Goal: Task Accomplishment & Management: Manage account settings

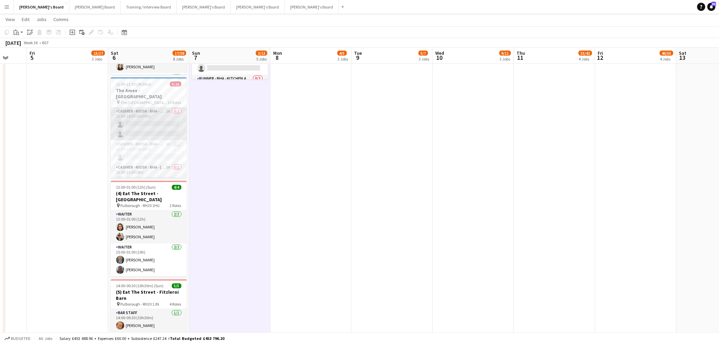
click at [152, 112] on app-card-role "Cashier - Kiosk - BHA - North 4 2A 0/2 12:00-18:30 (6h30m) single-neutral-actio…" at bounding box center [149, 123] width 76 height 33
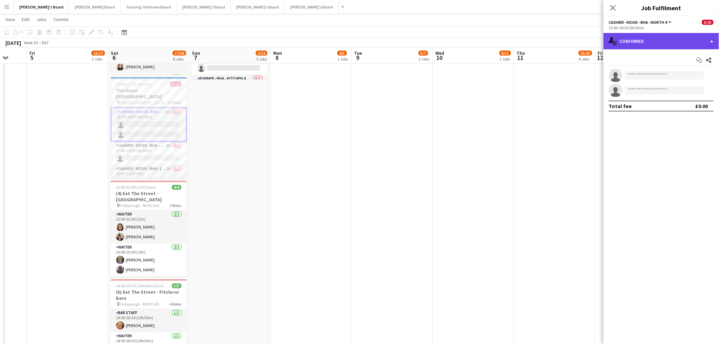
click at [651, 40] on div "single-neutral-actions-check-2 Confirmed" at bounding box center [662, 41] width 116 height 16
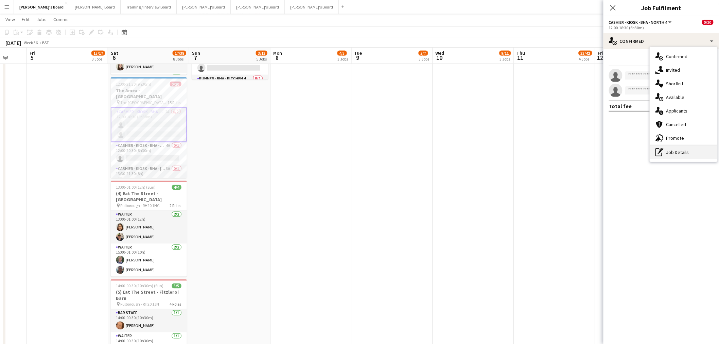
click at [671, 152] on div "pen-write Job Details" at bounding box center [683, 152] width 67 height 14
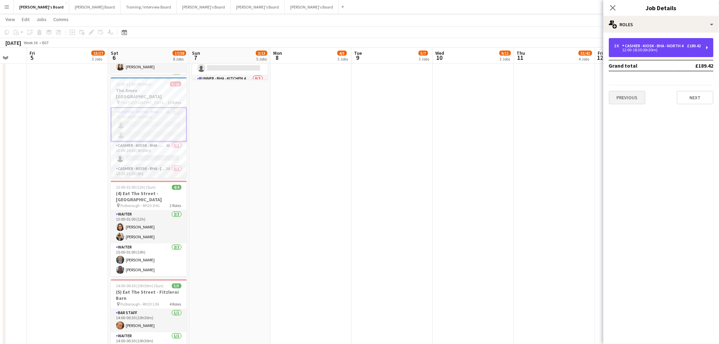
click at [646, 49] on div "12:00-18:30 (6h30m)" at bounding box center [658, 49] width 87 height 3
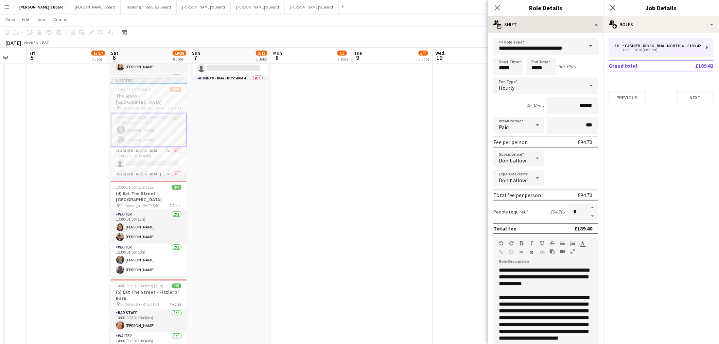
type input "****"
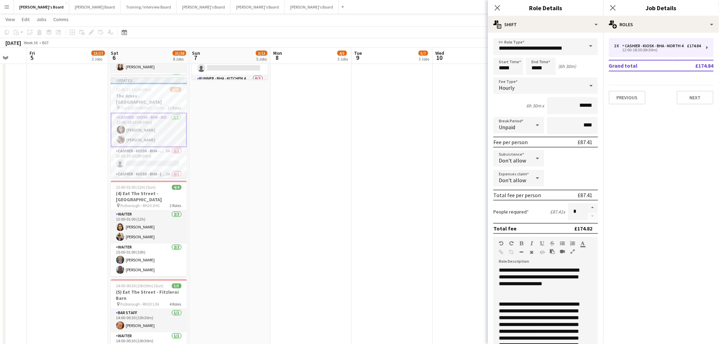
click at [238, 204] on app-date-cell "09:00-17:00 (8h) 0/1 pin Jacaranda Catering, Midhust, GU29 9AL 1 Role Warehouse…" at bounding box center [229, 46] width 81 height 697
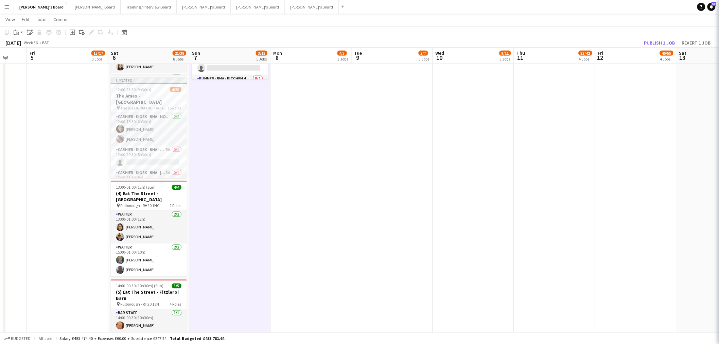
click at [229, 179] on app-date-cell "09:00-17:00 (8h) 0/1 pin Jacaranda Catering, Midhust, GU29 9AL 1 Role Warehouse…" at bounding box center [229, 46] width 81 height 697
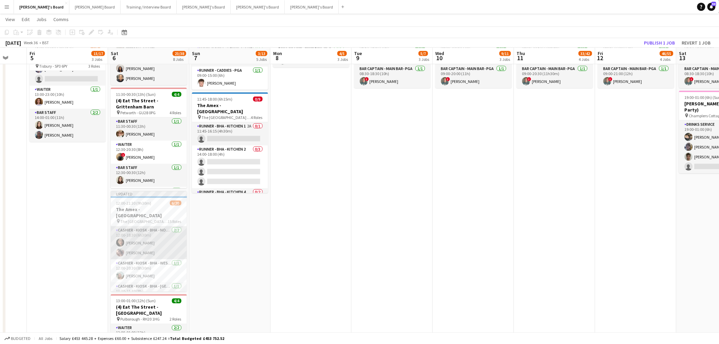
click at [144, 237] on app-card-role "Cashier - Kiosk - BHA - North 4 [DATE] 12:00-18:30 (6h30m) [PERSON_NAME] [PERSO…" at bounding box center [149, 242] width 76 height 33
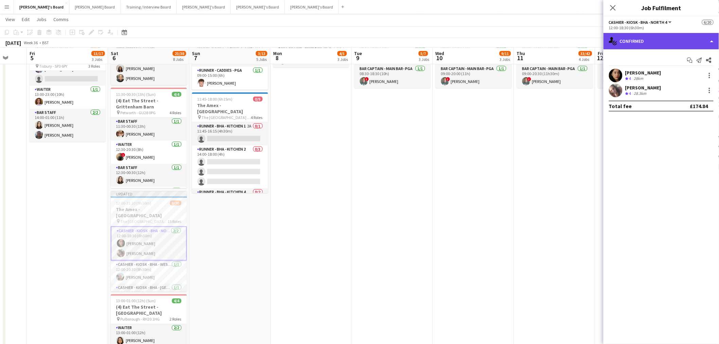
click at [630, 36] on div "single-neutral-actions-check-2 Confirmed" at bounding box center [662, 41] width 116 height 16
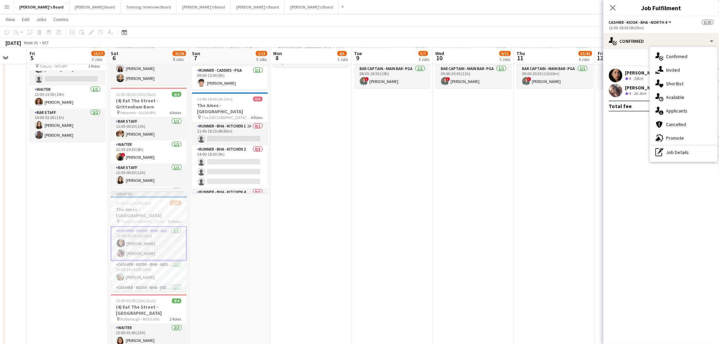
click at [373, 205] on app-date-cell "Toggle View PGA Golf - Shortlist [DATE] → [DATE] 0/10 5 jobs 07:00-17:30 (10h30…" at bounding box center [392, 160] width 81 height 697
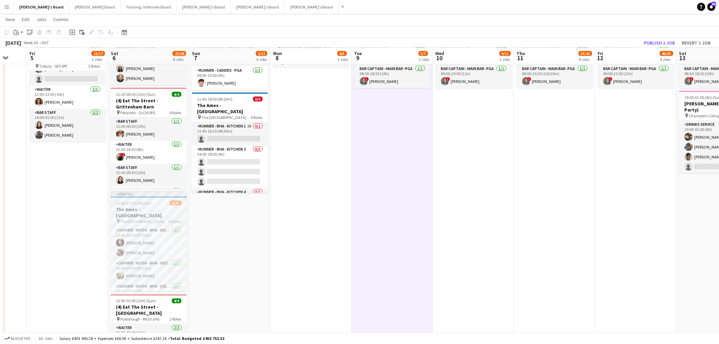
click at [111, 203] on div "12:00-21:30 (9h30m) 6/20" at bounding box center [149, 203] width 76 height 5
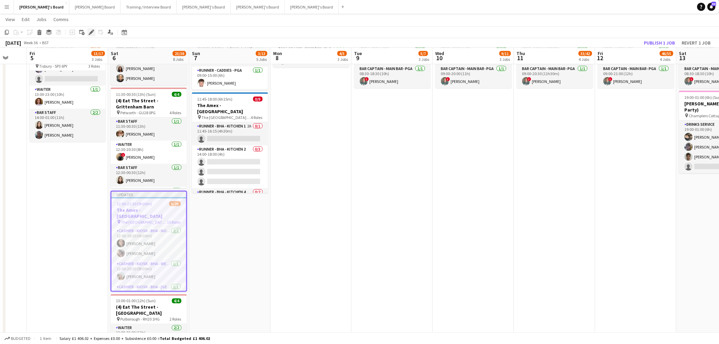
click at [90, 35] on icon "Edit" at bounding box center [91, 32] width 5 height 5
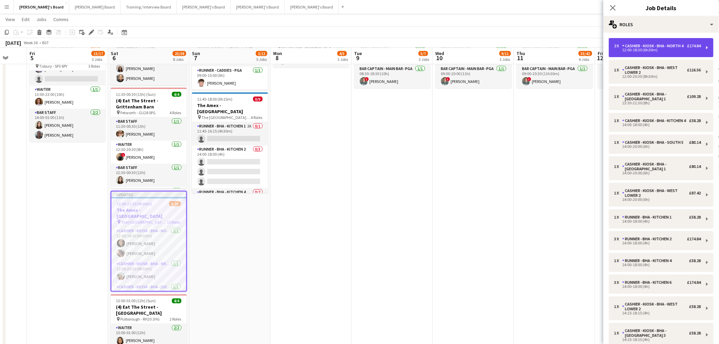
click at [667, 48] on div "Cashier - Kiosk - BHA - North 4" at bounding box center [655, 46] width 64 height 5
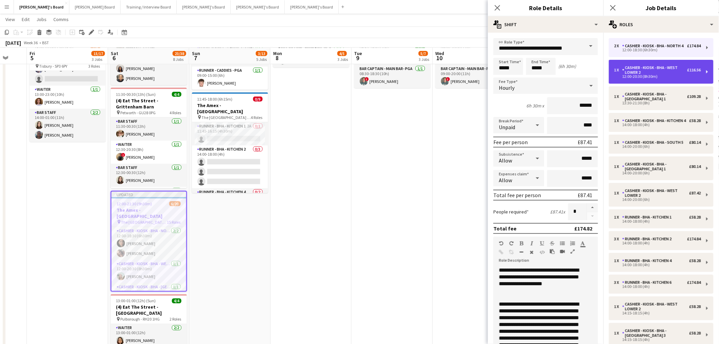
click at [660, 71] on div "Cashier - Kiosk - BHA - West Lower 2" at bounding box center [655, 70] width 65 height 10
type input "**********"
type input "*****"
type input "*"
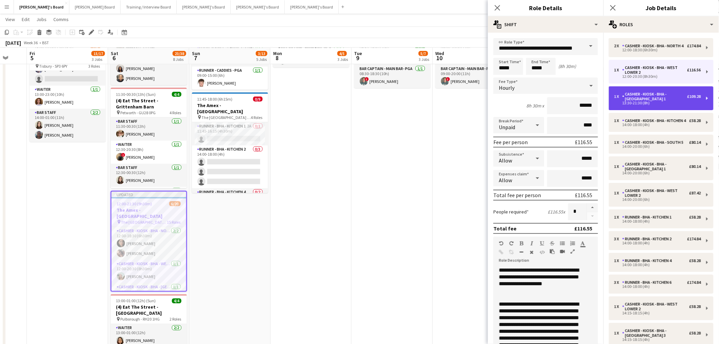
click at [657, 98] on div "Cashier - Kiosk - BHA - [GEOGRAPHIC_DATA] 1" at bounding box center [655, 97] width 65 height 10
type input "**********"
type input "*****"
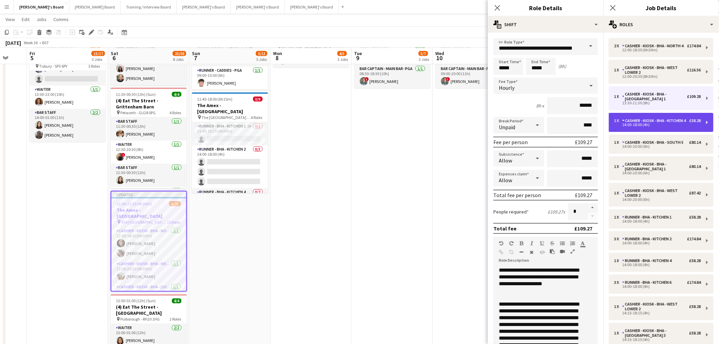
click at [650, 126] on div "14:00-18:00 (4h)" at bounding box center [658, 124] width 87 height 3
type input "**********"
type input "*****"
type input "***"
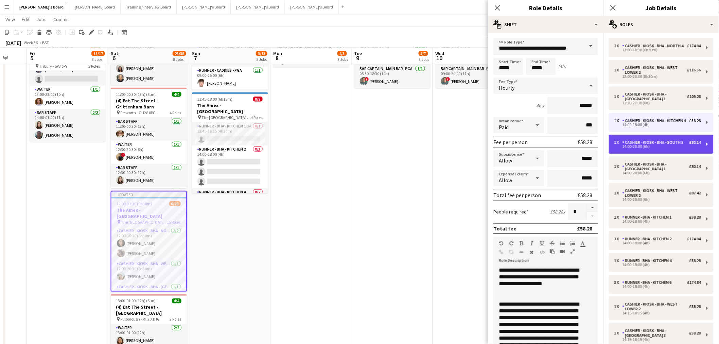
click at [648, 148] on div "14:00-20:00 (6h)" at bounding box center [658, 146] width 87 height 3
type input "**********"
type input "*****"
type input "****"
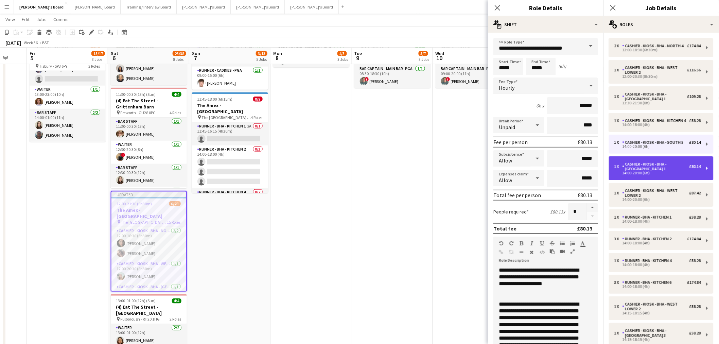
click at [659, 171] on div "Cashier - Kiosk - BHA - [GEOGRAPHIC_DATA] 1" at bounding box center [656, 167] width 67 height 10
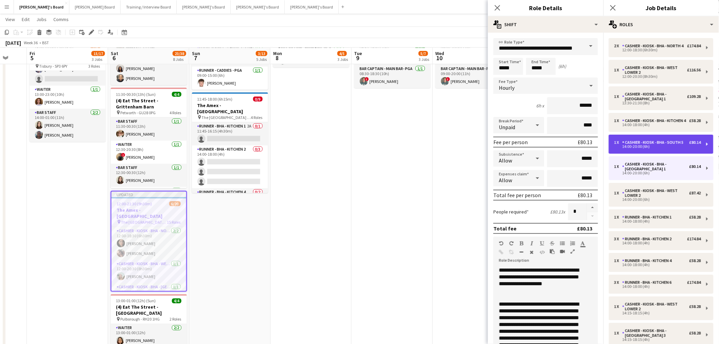
click at [653, 154] on div "1 x Cashier - Kiosk - BHA - South 5 £80.14 14:00-20:00 (6h)" at bounding box center [661, 144] width 105 height 19
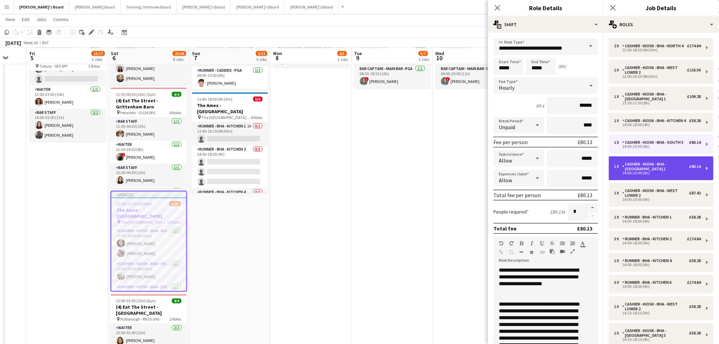
click at [652, 171] on div "Cashier - Kiosk - BHA - [GEOGRAPHIC_DATA] 1" at bounding box center [656, 167] width 67 height 10
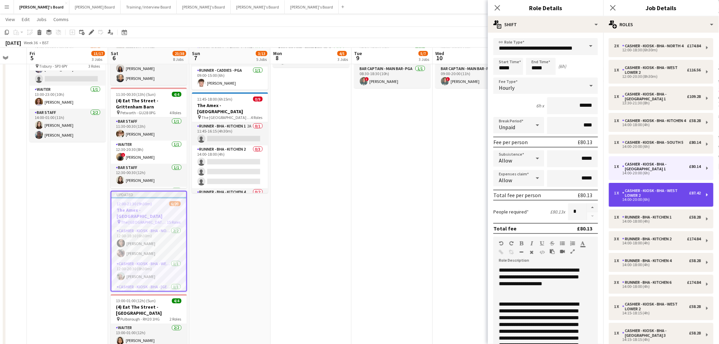
click at [668, 207] on div "1 x Cashier - Kiosk - BHA - West Lower 2 £87.42 14:00-20:00 (6h)" at bounding box center [661, 195] width 105 height 24
type input "**********"
type input "***"
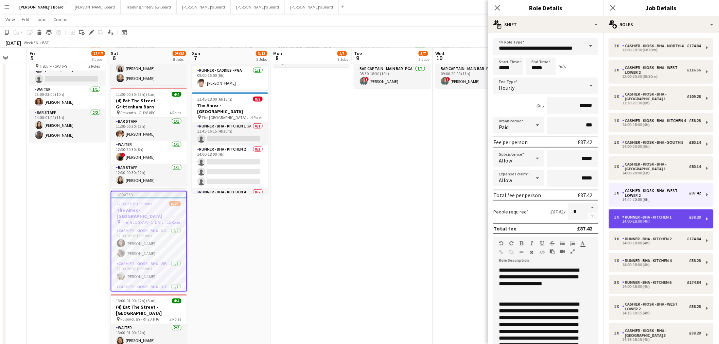
click at [655, 220] on div "Runner - BHA - Kitchen 1" at bounding box center [649, 217] width 52 height 5
type input "**********"
type input "*****"
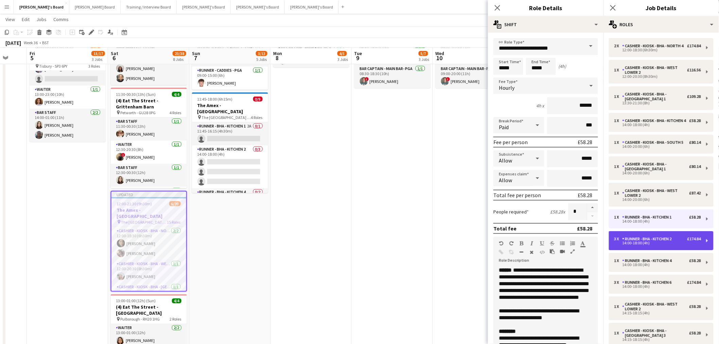
click at [653, 250] on div "3 x Runner - BHA - Kitchen 2 £174.84 14:00-18:00 (4h)" at bounding box center [661, 240] width 105 height 19
type input "**********"
type input "*"
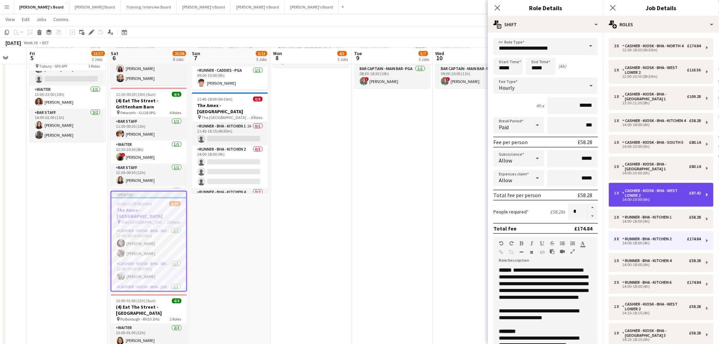
click at [662, 201] on div "14:00-20:00 (6h)" at bounding box center [658, 199] width 87 height 3
type input "**********"
type input "*****"
type input "*"
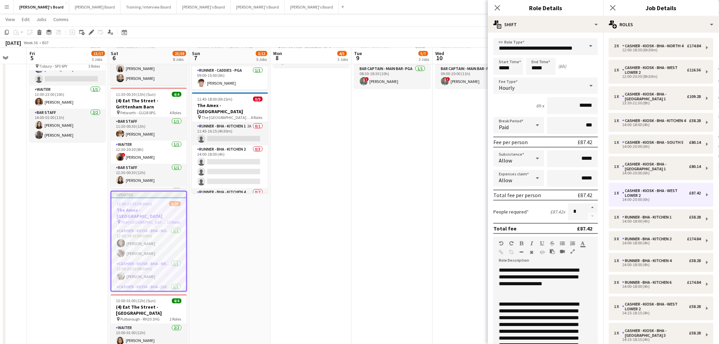
click at [534, 126] on icon at bounding box center [538, 125] width 8 height 14
click at [519, 155] on mat-option "Unpaid" at bounding box center [518, 160] width 48 height 17
click at [571, 112] on input "******" at bounding box center [572, 105] width 51 height 17
click at [561, 124] on input "***" at bounding box center [572, 125] width 51 height 17
type input "****"
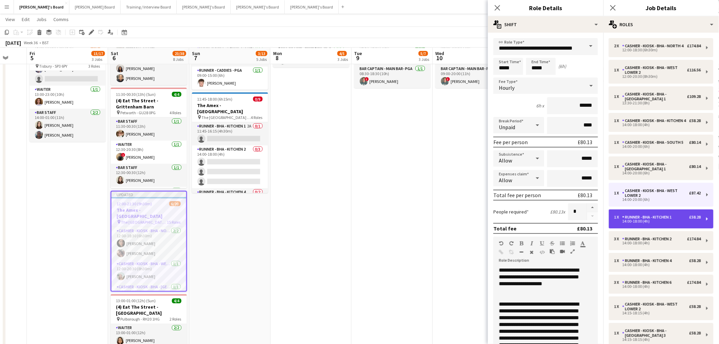
click at [648, 220] on div "Runner - BHA - Kitchen 1" at bounding box center [649, 217] width 52 height 5
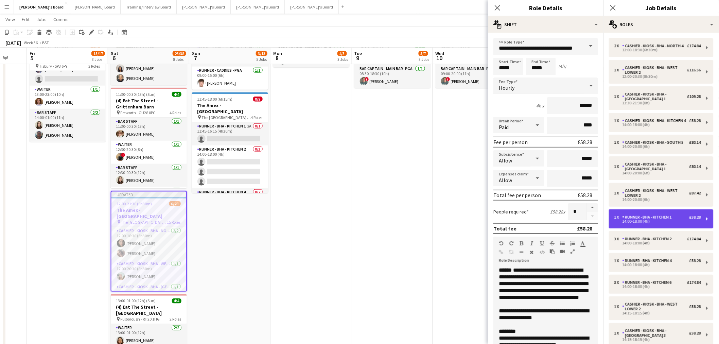
type input "**********"
type input "*****"
type input "***"
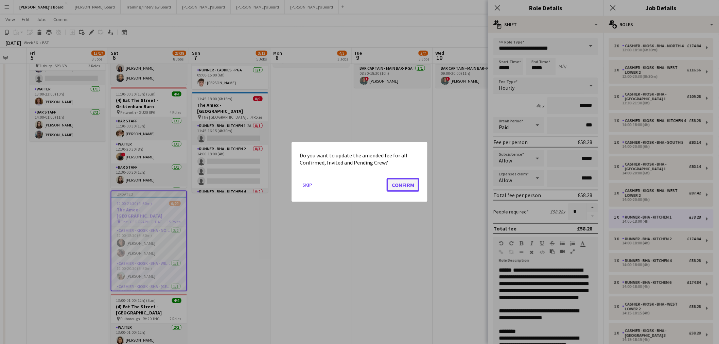
click at [410, 182] on button "Confirm" at bounding box center [403, 185] width 33 height 14
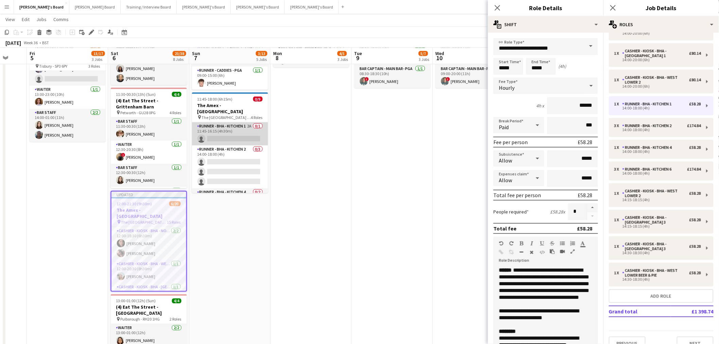
click at [228, 122] on app-card-role "Runner - BHA - Kitchen 1 2A 0/1 11:45-16:15 (4h30m) single-neutral-actions" at bounding box center [230, 133] width 76 height 23
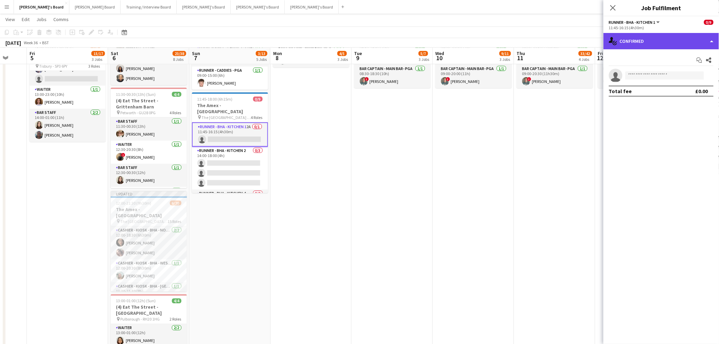
click at [627, 43] on div "single-neutral-actions-check-2 Confirmed" at bounding box center [662, 41] width 116 height 16
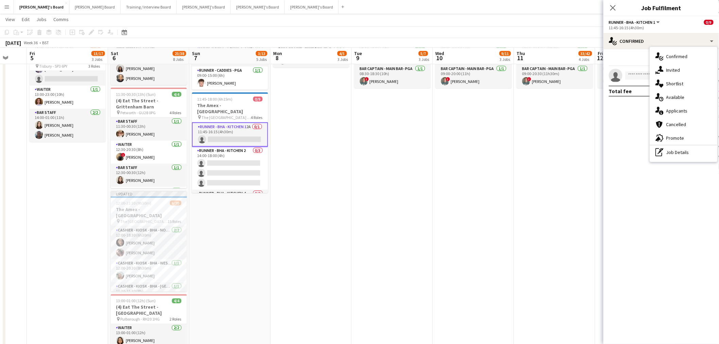
drag, startPoint x: 676, startPoint y: 157, endPoint x: 668, endPoint y: 127, distance: 30.7
click at [675, 157] on div "pen-write Job Details" at bounding box center [683, 152] width 67 height 14
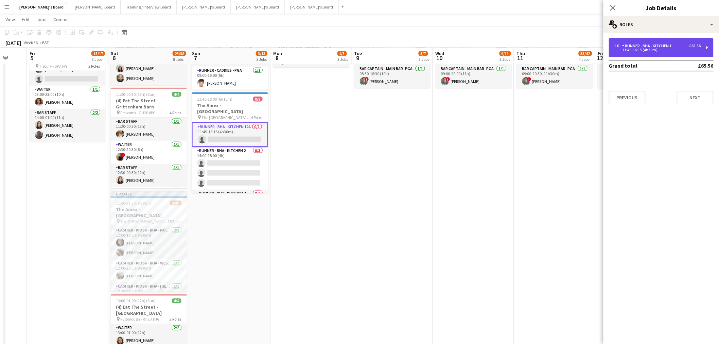
click at [648, 50] on div "11:45-16:15 (4h30m)" at bounding box center [658, 49] width 87 height 3
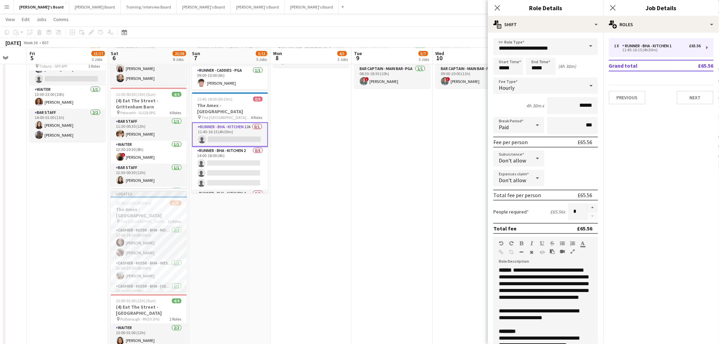
click at [369, 177] on app-date-cell "Toggle View PGA Golf - Shortlist [DATE] → [DATE] 0/10 5 jobs 07:00-17:30 (10h30…" at bounding box center [392, 160] width 81 height 697
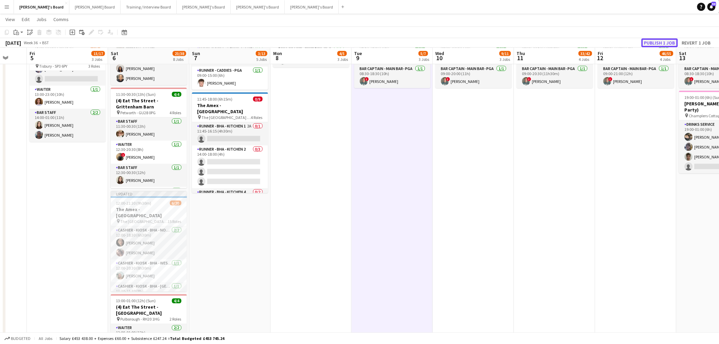
click at [665, 39] on button "Publish 1 job" at bounding box center [660, 42] width 36 height 9
click at [161, 225] on app-card-role "Cashier - Kiosk - BHA - West Lower 1 [DATE] 14:00-20:00 (6h) [PERSON_NAME]" at bounding box center [149, 225] width 76 height 23
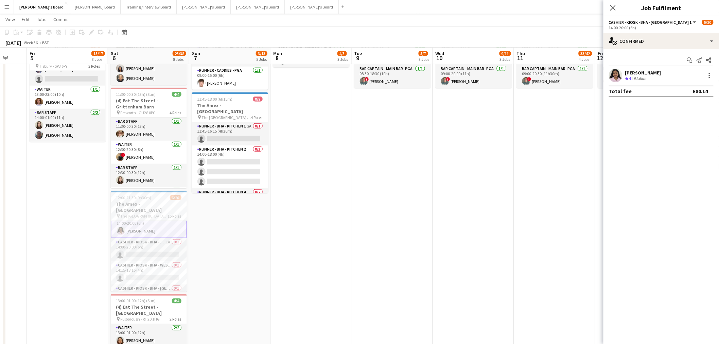
click at [265, 243] on app-date-cell "09:00-17:00 (8h) 0/1 pin Jacaranda Catering, Midhust, GU29 9AL 1 Role Warehouse…" at bounding box center [229, 160] width 81 height 697
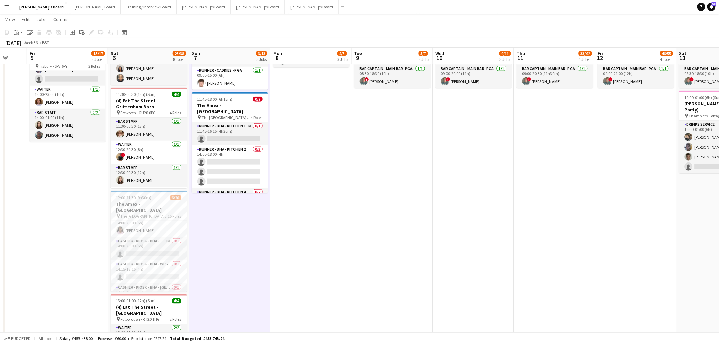
click at [265, 243] on app-date-cell "09:00-17:00 (8h) 0/1 pin Jacaranda Catering, Midhust, GU29 9AL 1 Role Warehouse…" at bounding box center [229, 160] width 81 height 697
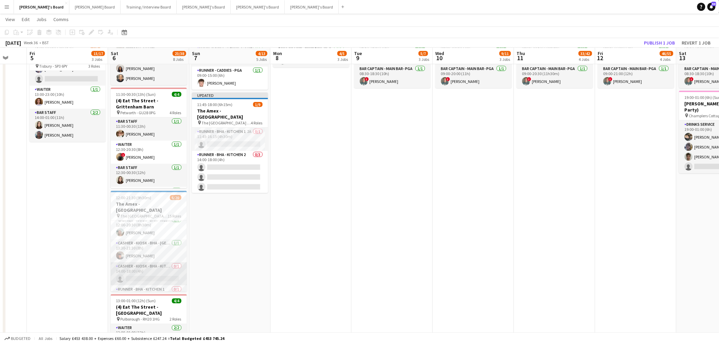
scroll to position [0, 0]
drag, startPoint x: 152, startPoint y: 235, endPoint x: 174, endPoint y: 226, distance: 23.9
click at [151, 235] on app-card-role "Cashier - Kiosk - BHA - North 4 [DATE] 12:00-18:30 (6h30m) [PERSON_NAME] [PERSO…" at bounding box center [149, 237] width 76 height 33
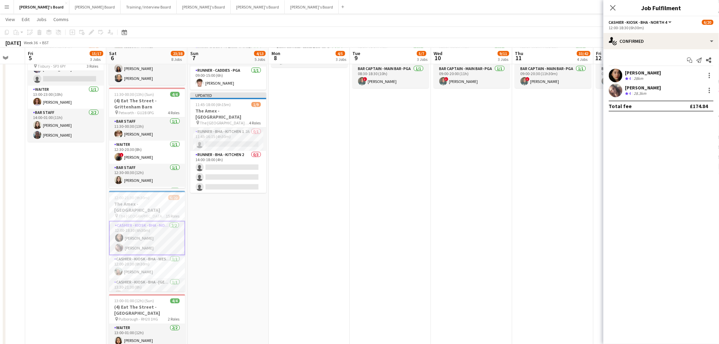
click at [625, 72] on div "[PERSON_NAME]" at bounding box center [643, 73] width 36 height 6
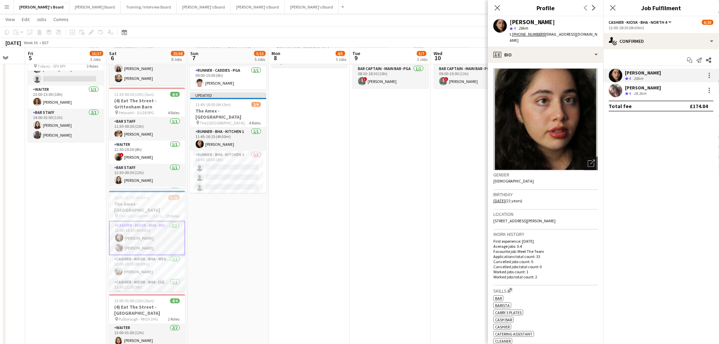
click at [626, 96] on div "Crew rating 4" at bounding box center [628, 94] width 7 height 6
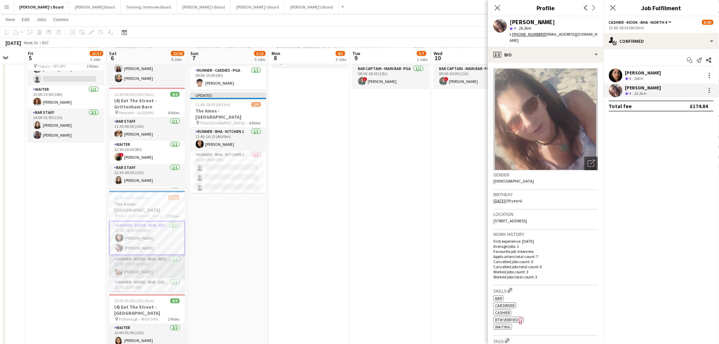
click at [158, 256] on app-card-role "Cashier - Kiosk - BHA - West Lower 2 [DATE] 12:00-20:30 (8h30m) [PERSON_NAME]" at bounding box center [147, 266] width 76 height 23
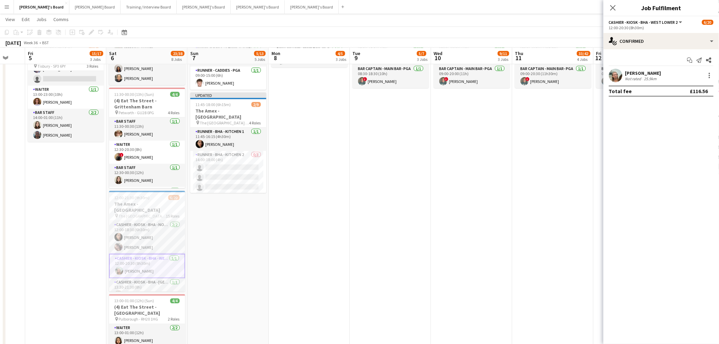
click at [633, 78] on div "Not rated" at bounding box center [634, 78] width 18 height 5
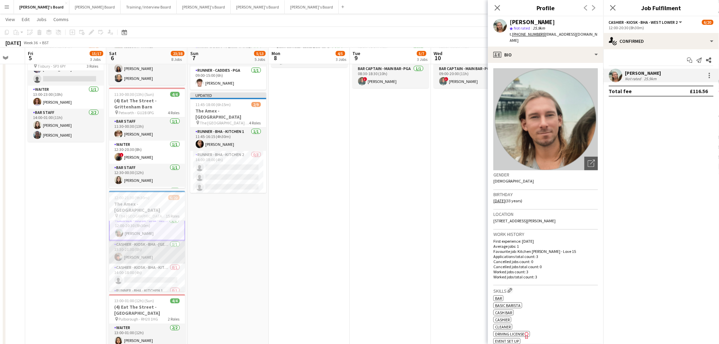
click at [140, 248] on app-card-role "Cashier - Kiosk - BHA - West Lower 1 [DATE] 13:30-21:30 (8h) [PERSON_NAME]" at bounding box center [147, 252] width 76 height 23
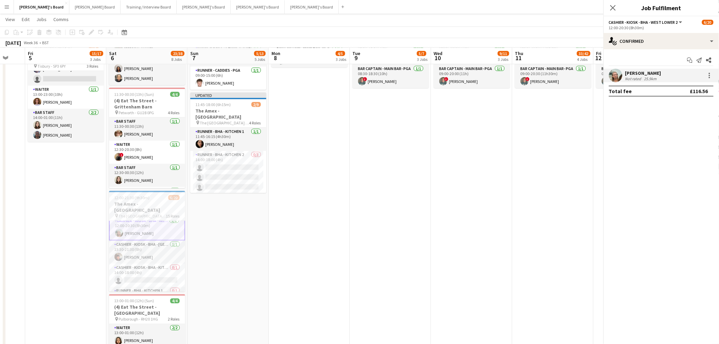
scroll to position [37, 0]
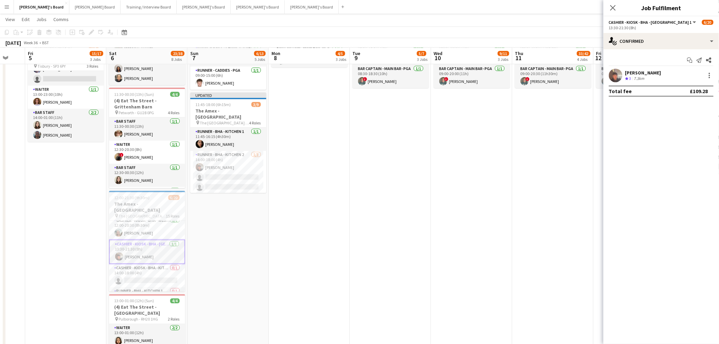
click at [624, 71] on div "[PERSON_NAME] Crew rating 3 7.3km" at bounding box center [662, 76] width 116 height 14
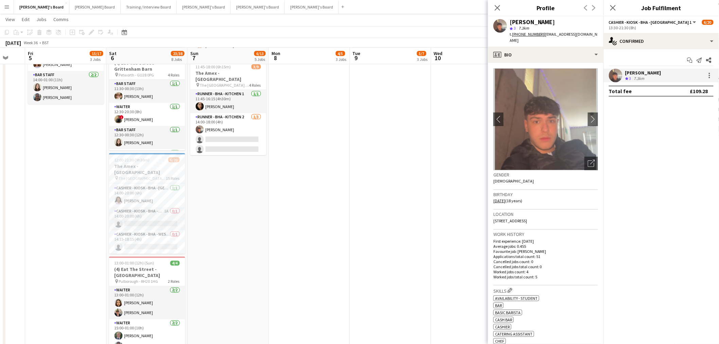
scroll to position [245, 0]
click at [164, 225] on app-card-role "Cashier - Kiosk - BHA - West Lower 2 1A 0/1 14:00-20:00 (6h) single-neutral-act…" at bounding box center [147, 231] width 76 height 23
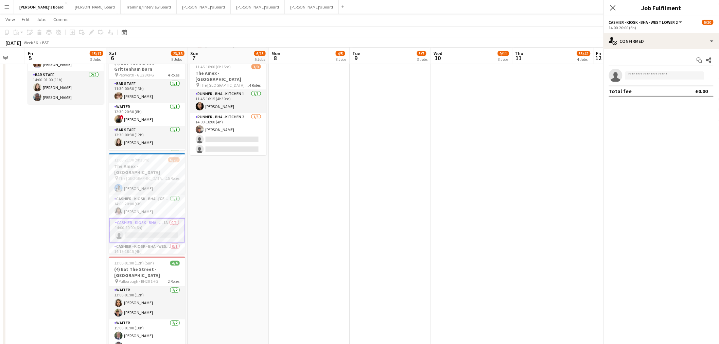
scroll to position [245, 0]
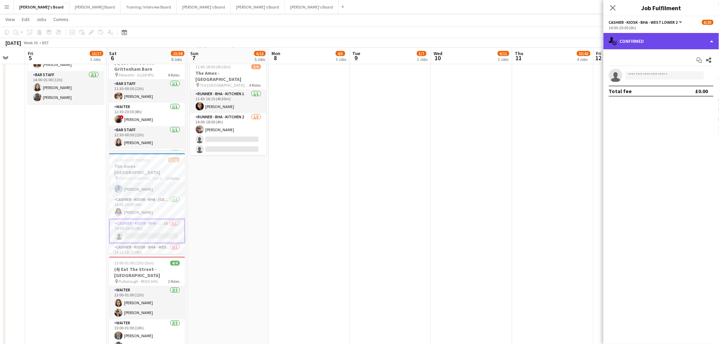
click at [635, 42] on div "single-neutral-actions-check-2 Confirmed" at bounding box center [662, 41] width 116 height 16
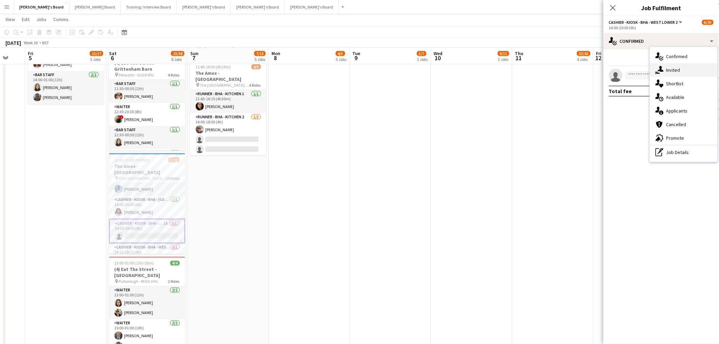
click at [665, 67] on div "single-neutral-actions-share-1 Invited" at bounding box center [683, 70] width 67 height 14
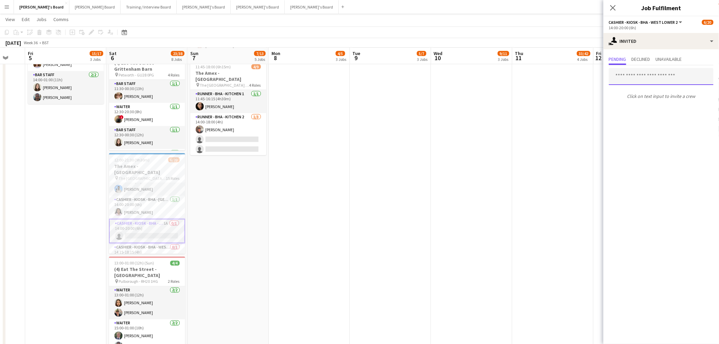
click at [643, 76] on input "text" at bounding box center [661, 76] width 105 height 17
drag, startPoint x: 638, startPoint y: 75, endPoint x: 465, endPoint y: 94, distance: 174.4
click at [478, 93] on body "Menu Boards Boards Boards All jobs Status Workforce Workforce My Workforce Recr…" at bounding box center [359, 226] width 719 height 1056
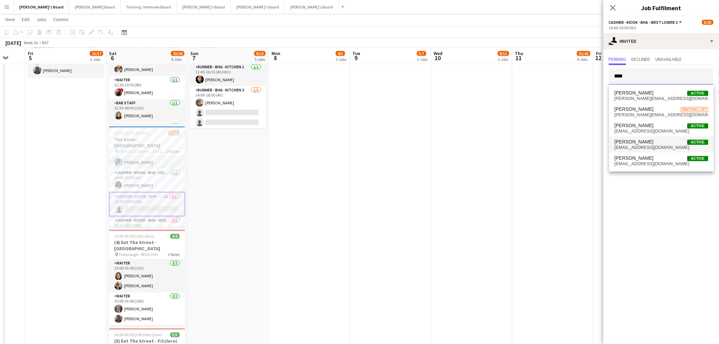
scroll to position [340, 0]
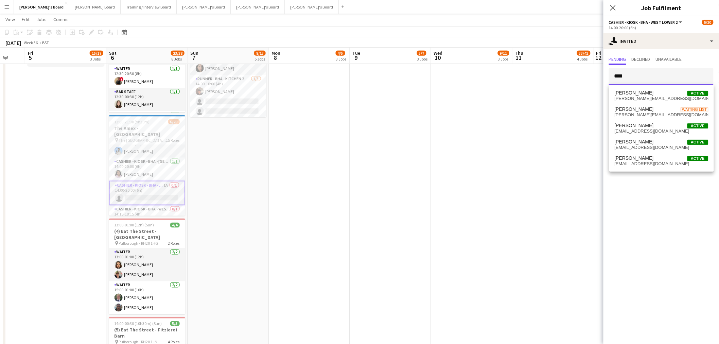
drag, startPoint x: 644, startPoint y: 79, endPoint x: 519, endPoint y: 80, distance: 125.1
click at [528, 78] on body "Menu Boards Boards Boards All jobs Status Workforce Workforce My Workforce Recr…" at bounding box center [359, 188] width 719 height 1056
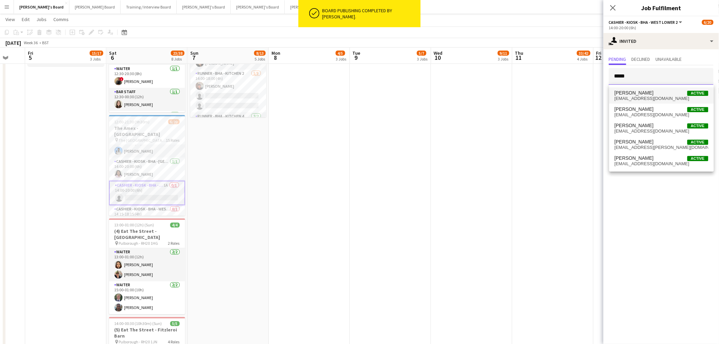
type input "*****"
click at [644, 97] on span "[EMAIL_ADDRESS][DOMAIN_NAME]" at bounding box center [662, 98] width 94 height 5
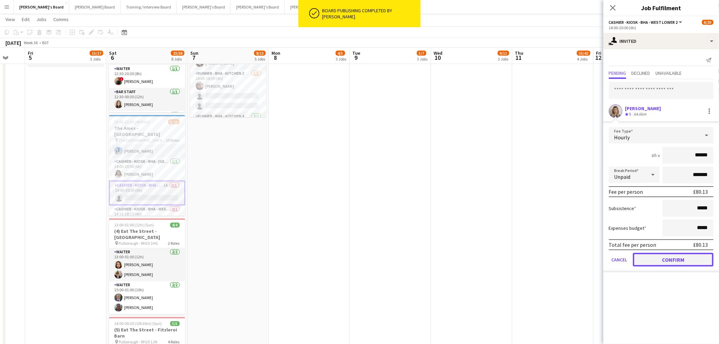
click at [668, 255] on button "Confirm" at bounding box center [673, 260] width 81 height 14
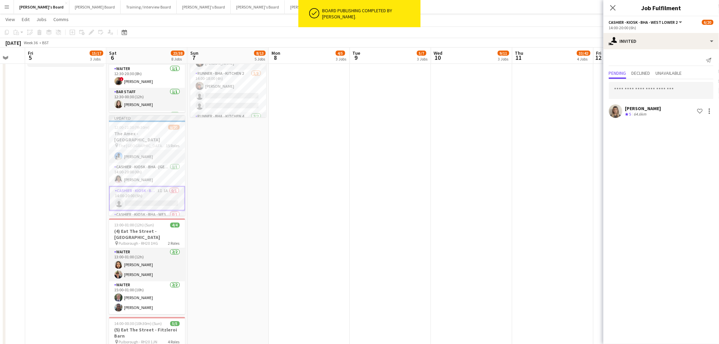
click at [332, 193] on app-date-cell "09:00-17:00 (8h) 0/1 pin Jacaranda Catering, Midhust, GU29 9AL 1 Role Warehouse…" at bounding box center [309, 84] width 81 height 697
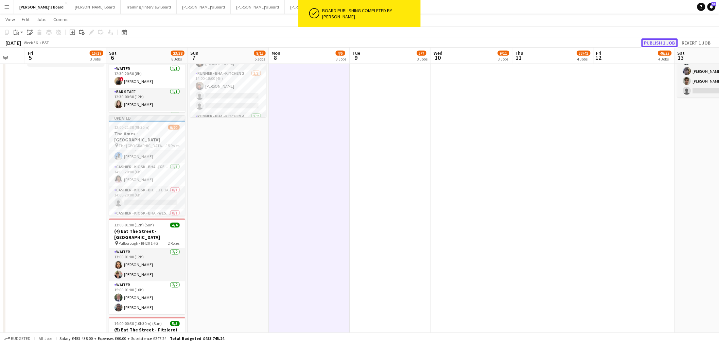
click at [666, 39] on button "Publish 1 job" at bounding box center [660, 42] width 36 height 9
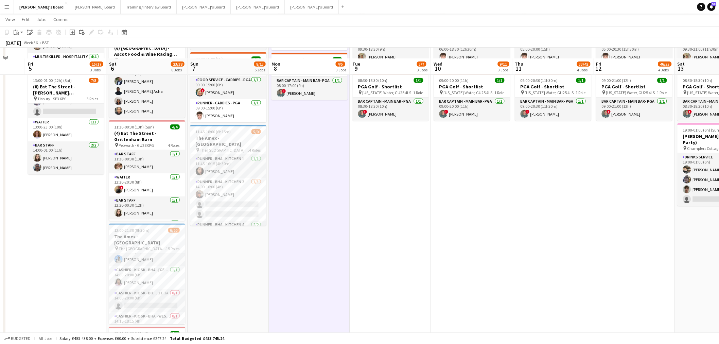
scroll to position [264, 0]
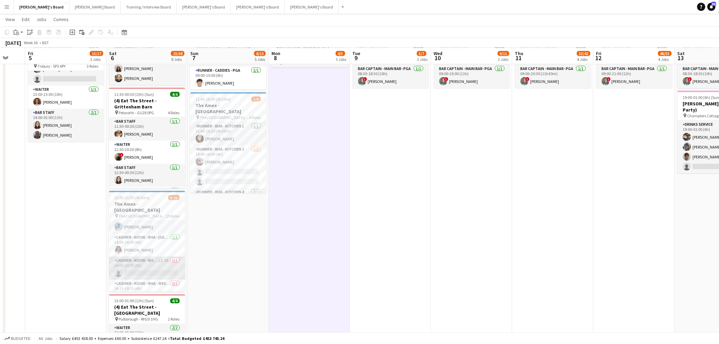
click at [158, 258] on app-card-role "Cashier - Kiosk - BHA - West Lower 2 1I 1A 0/1 14:00-20:00 (6h) single-neutral-…" at bounding box center [147, 268] width 76 height 23
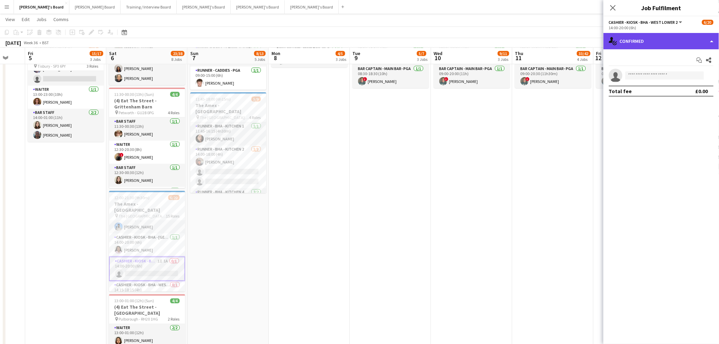
click at [650, 35] on div "single-neutral-actions-check-2 Confirmed" at bounding box center [662, 41] width 116 height 16
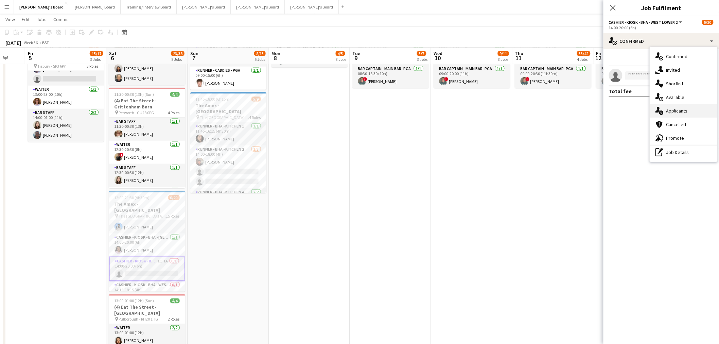
click at [685, 115] on div "single-neutral-actions-information Applicants" at bounding box center [683, 111] width 67 height 14
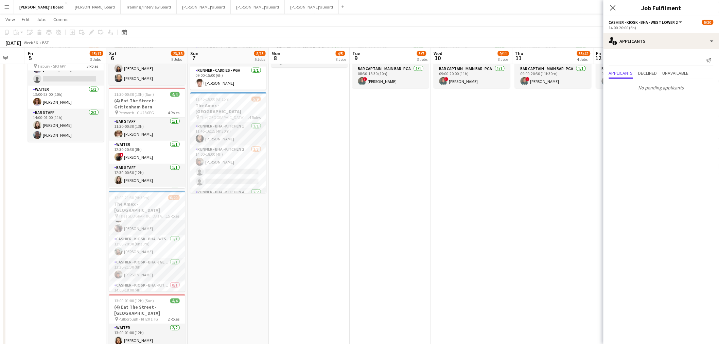
scroll to position [0, 0]
click at [214, 240] on app-date-cell "09:00-17:00 (8h) 0/1 pin Jacaranda Catering, Midhust, GU29 9AL 1 Role Warehouse…" at bounding box center [228, 160] width 81 height 697
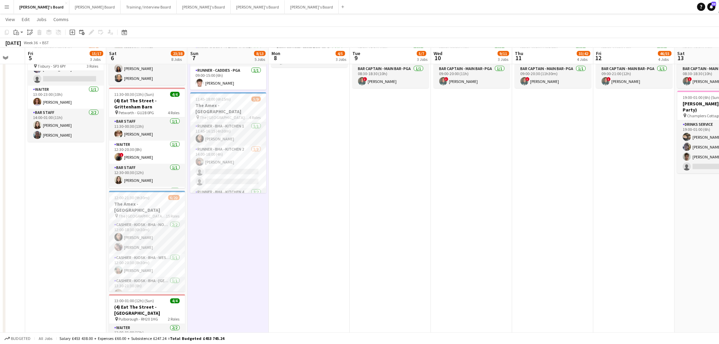
click at [211, 241] on app-date-cell "09:00-17:00 (8h) 0/1 pin Jacaranda Catering, Midhust, GU29 9AL 1 Role Warehouse…" at bounding box center [228, 160] width 81 height 697
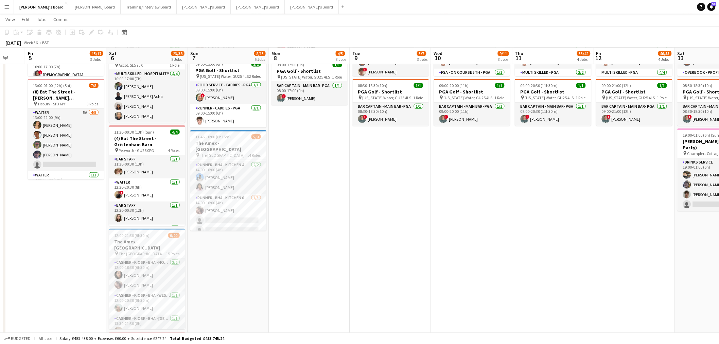
scroll to position [0, 215]
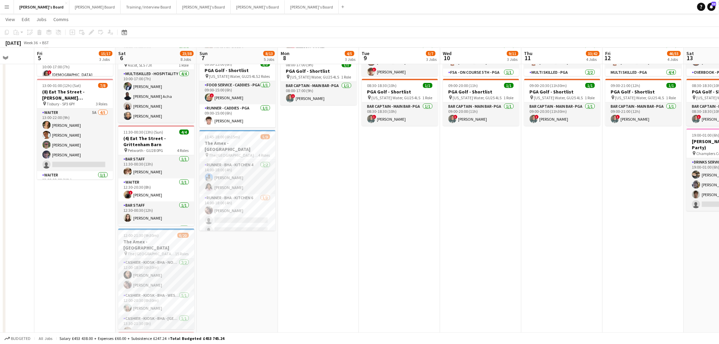
drag, startPoint x: 54, startPoint y: 214, endPoint x: 220, endPoint y: 213, distance: 165.9
click at [220, 214] on app-calendar-viewport "Tue 2 Wed 3 Thu 4 Fri 5 15/17 3 Jobs Sat 6 23/38 8 Jobs Sun 7 8/13 5 Jobs Mon 8…" at bounding box center [359, 309] width 719 height 1018
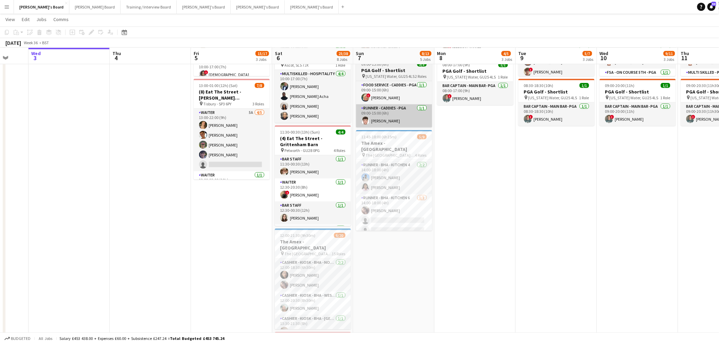
click at [232, 147] on app-card-role "Waiter 5A [DATE] 13:00-22:00 (9h) [PERSON_NAME] [PERSON_NAME] [PERSON_NAME] [PE…" at bounding box center [232, 140] width 76 height 63
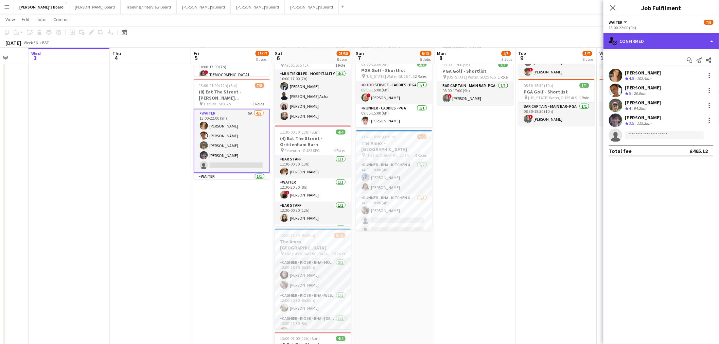
click at [644, 39] on div "single-neutral-actions-check-2 Confirmed" at bounding box center [662, 41] width 116 height 16
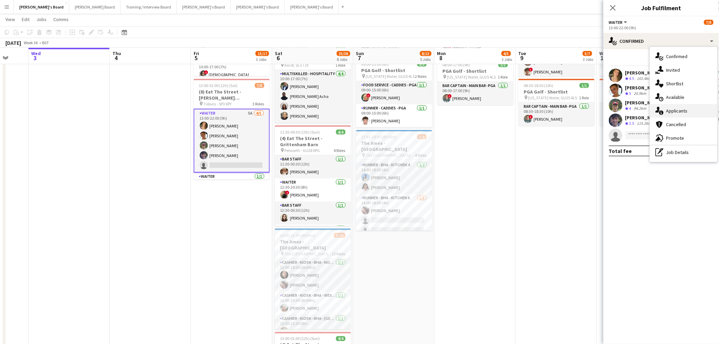
click at [678, 110] on span "Applicants" at bounding box center [677, 111] width 21 height 6
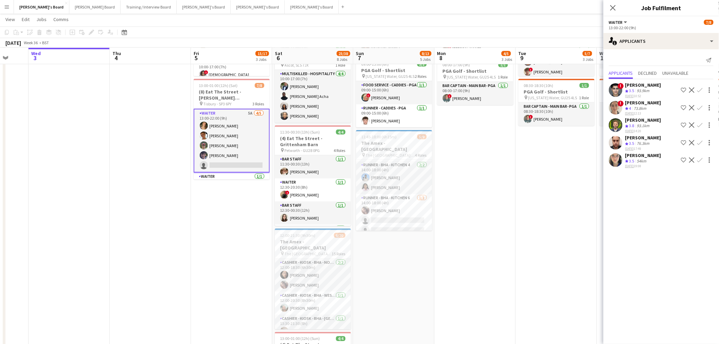
click at [651, 86] on div "[PERSON_NAME]" at bounding box center [643, 85] width 36 height 6
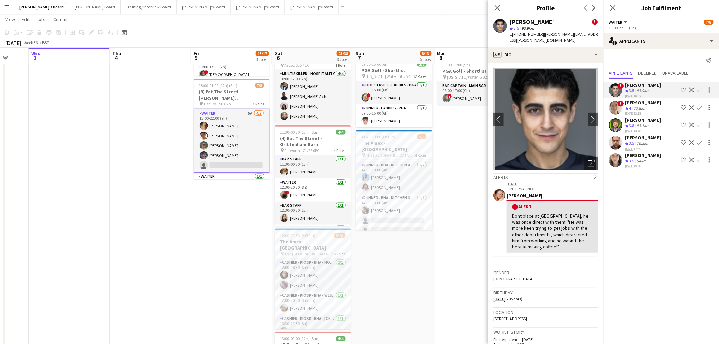
click at [664, 157] on div "[PERSON_NAME] Crew rating 3.5 54km [DATE] 19:08 Shortlist crew Decline Confirm" at bounding box center [662, 160] width 116 height 16
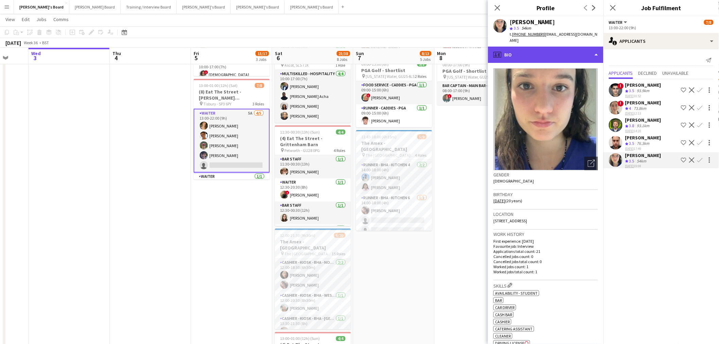
click at [537, 48] on div "profile Bio" at bounding box center [546, 55] width 116 height 16
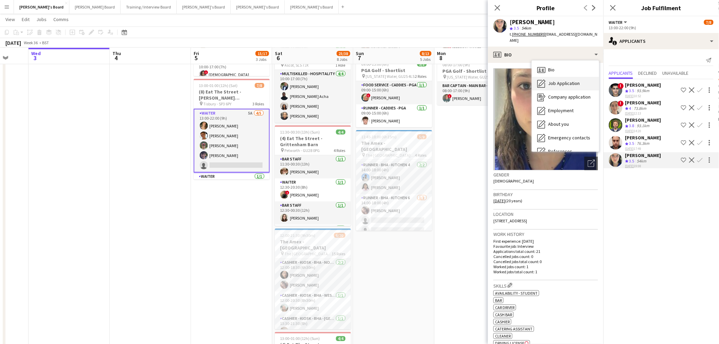
click at [549, 77] on div "Job Application Job Application" at bounding box center [565, 84] width 67 height 14
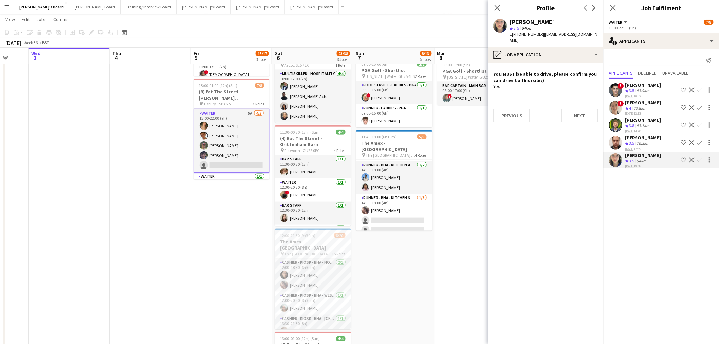
click at [700, 160] on app-icon "Confirm" at bounding box center [700, 159] width 5 height 5
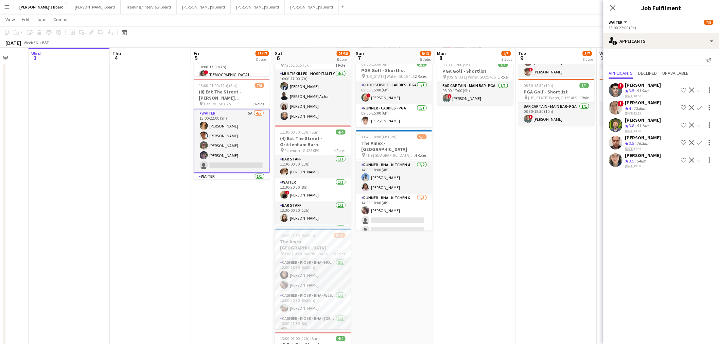
click at [700, 160] on app-icon "Confirm" at bounding box center [700, 159] width 5 height 5
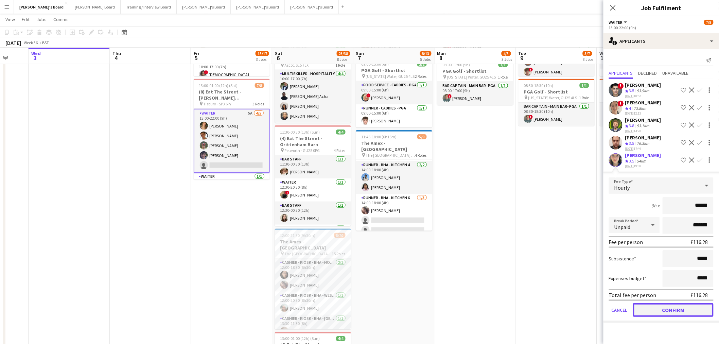
click at [669, 308] on button "Confirm" at bounding box center [673, 310] width 81 height 14
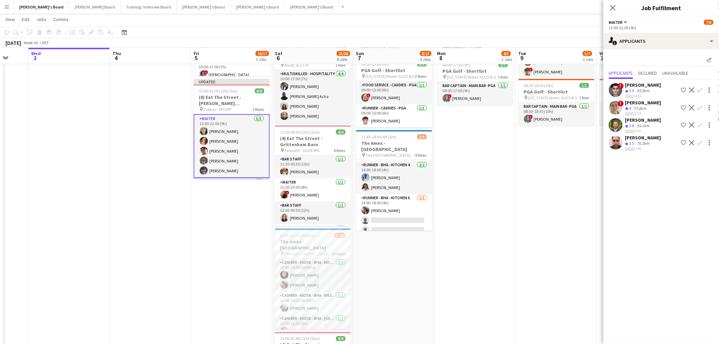
click at [498, 161] on app-date-cell "09:00-17:00 (8h) 0/1 pin Jacaranda Catering, Midhust, GU29 9AL 1 Role Warehouse…" at bounding box center [475, 198] width 81 height 697
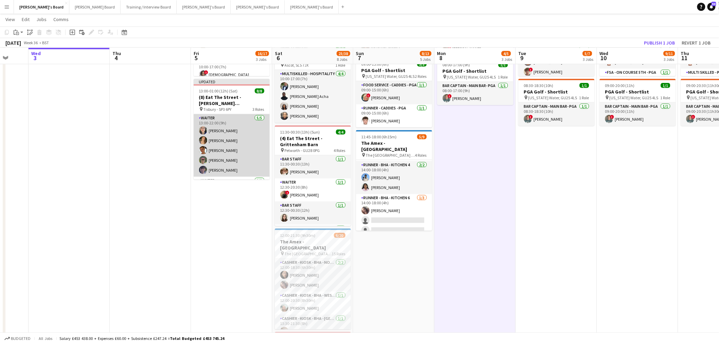
click at [248, 130] on app-card-role "Waiter [DATE] 13:00-22:00 (9h) [PERSON_NAME] [PERSON_NAME] [PERSON_NAME] [PERSO…" at bounding box center [232, 145] width 76 height 63
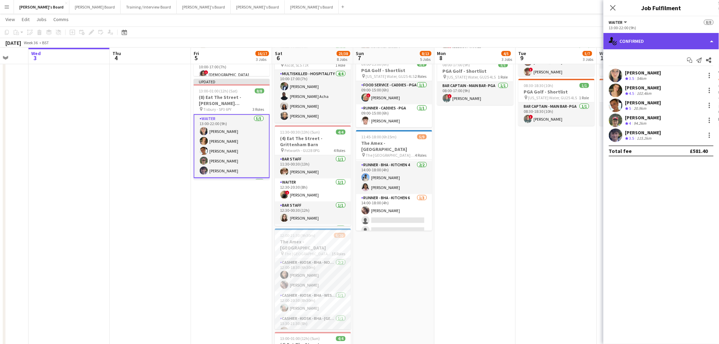
click at [681, 42] on div "single-neutral-actions-check-2 Confirmed" at bounding box center [662, 41] width 116 height 16
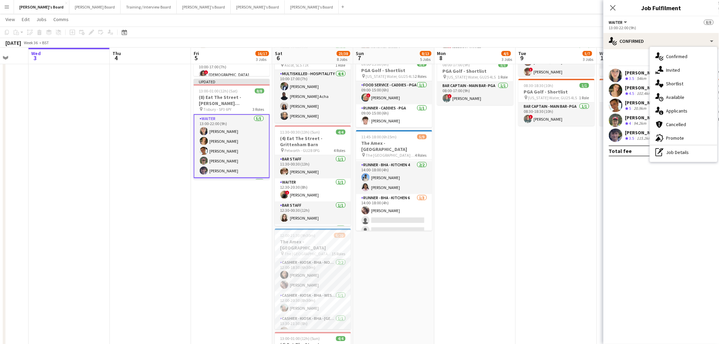
drag, startPoint x: 690, startPoint y: 151, endPoint x: 664, endPoint y: 83, distance: 73.0
click at [689, 151] on div "pen-write Job Details" at bounding box center [683, 152] width 67 height 14
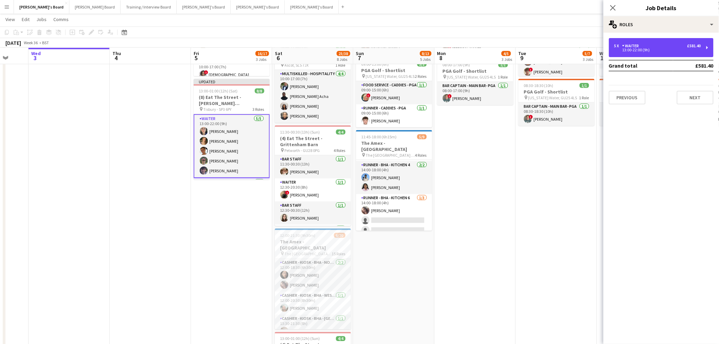
click at [641, 49] on div "13:00-22:00 (9h)" at bounding box center [658, 49] width 87 height 3
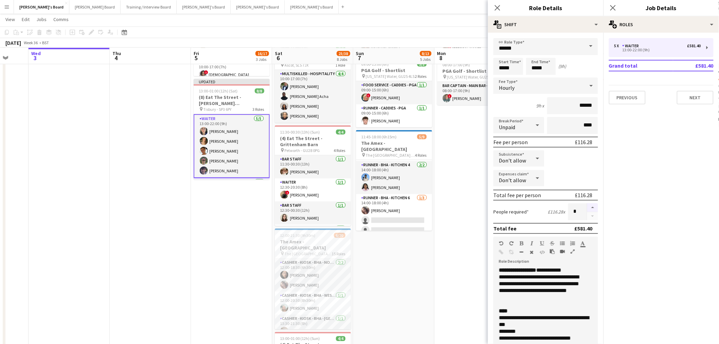
click at [588, 204] on button "button" at bounding box center [592, 207] width 11 height 9
type input "*"
click at [245, 216] on app-date-cell "Toggle View Jacaranda HQ [DATE] → [DATE] 0/4 4 jobs 09:00-17:00 (8h) 0/1 pin Ja…" at bounding box center [231, 198] width 81 height 697
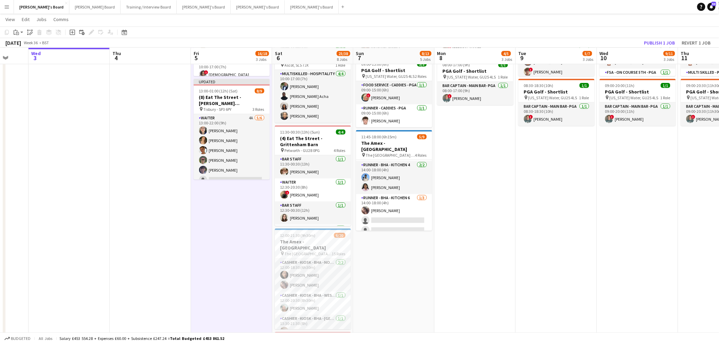
click at [663, 38] on div "[DATE] Week 36 • BST Publish 1 job Revert 1 job" at bounding box center [359, 43] width 719 height 10
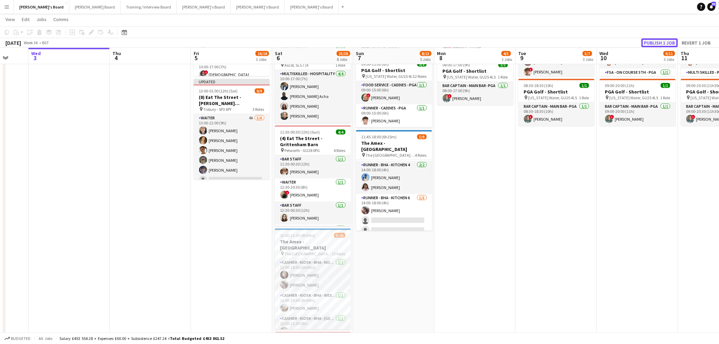
click at [663, 40] on button "Publish 1 job" at bounding box center [660, 42] width 36 height 9
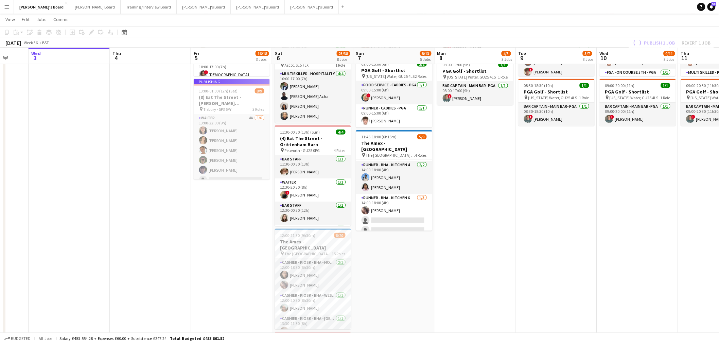
click at [181, 286] on app-calendar-viewport "Sun 31 0/1 1 Job Mon 1 Tue 2 Wed 3 Thu 4 Fri 5 16/18 3 Jobs Sat 6 23/38 8 Jobs …" at bounding box center [359, 309] width 719 height 1018
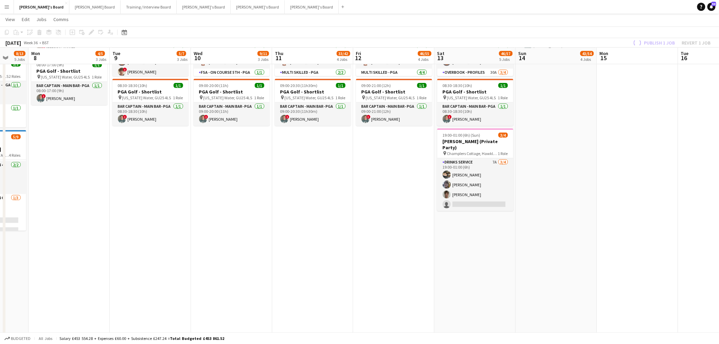
scroll to position [0, 174]
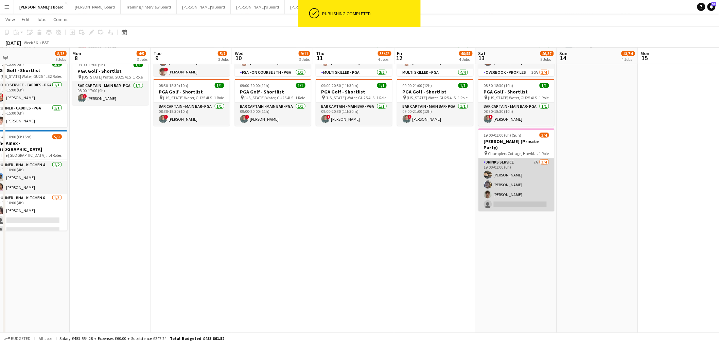
click at [511, 187] on app-card-role "Drinks Service 7A [DATE] 19:00-01:00 (6h) [PERSON_NAME] Poppy [PERSON_NAME] [PE…" at bounding box center [517, 184] width 76 height 53
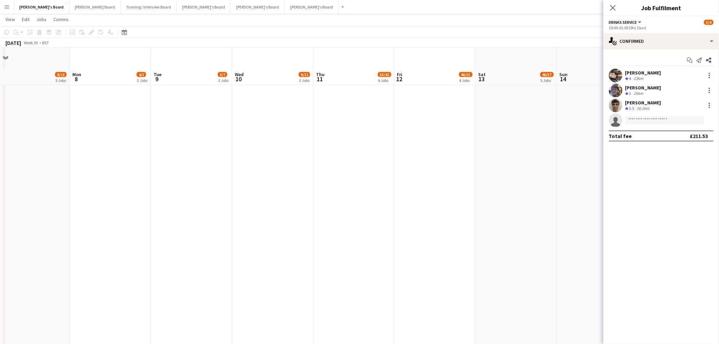
scroll to position [220, 0]
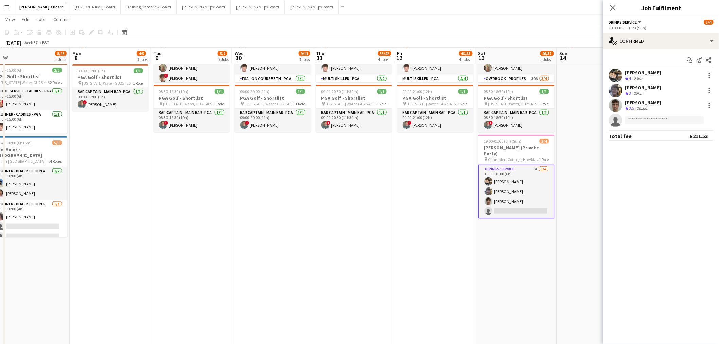
drag, startPoint x: 313, startPoint y: 206, endPoint x: 147, endPoint y: 229, distance: 167.9
click at [140, 227] on app-calendar-viewport "Fri 5 16/18 3 Jobs Sat 6 23/38 8 Jobs Sun 7 8/13 5 Jobs Mon 8 4/5 3 Jobs Tue 9 …" at bounding box center [359, 315] width 719 height 1018
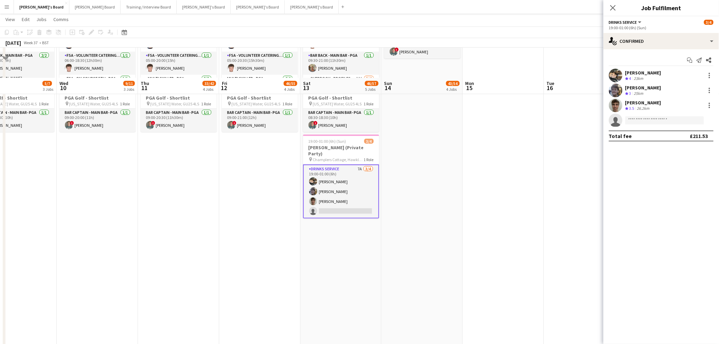
scroll to position [409, 0]
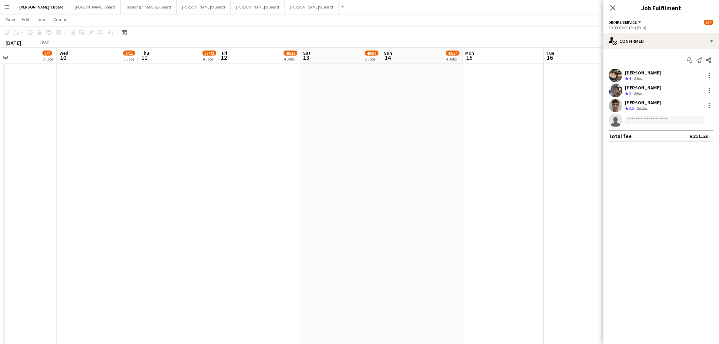
drag, startPoint x: 154, startPoint y: 190, endPoint x: 351, endPoint y: 196, distance: 197.6
click at [420, 200] on app-calendar-viewport "Sun 7 8/13 5 Jobs Mon 8 4/5 3 Jobs Tue 9 5/7 3 Jobs Wed 10 9/11 3 Jobs Thu 11 3…" at bounding box center [359, 126] width 719 height 1018
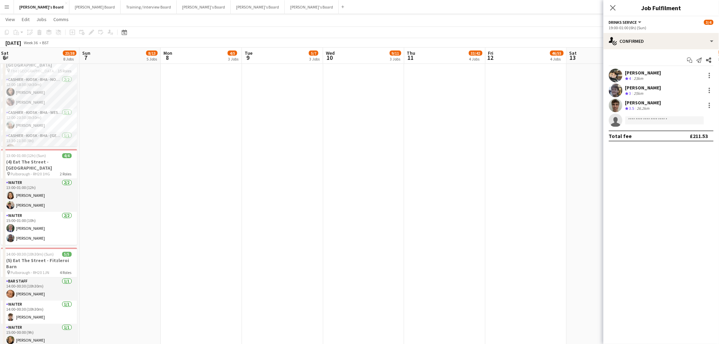
drag, startPoint x: 268, startPoint y: 182, endPoint x: 361, endPoint y: 188, distance: 93.3
click at [383, 187] on app-calendar-viewport "Thu 4 Fri 5 16/18 3 Jobs Sat 6 23/38 8 Jobs Sun 7 8/13 5 Jobs Mon 8 4/5 3 Jobs …" at bounding box center [359, 126] width 719 height 1018
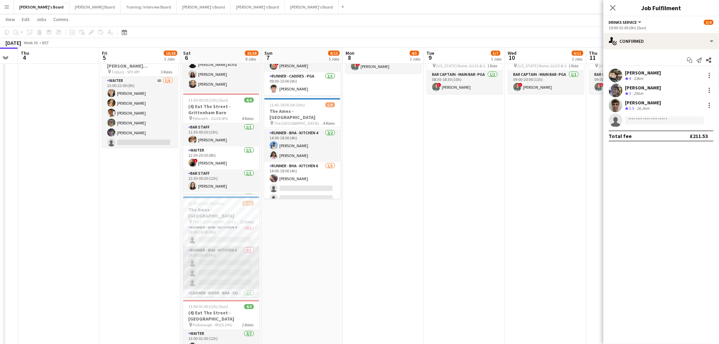
scroll to position [189, 0]
click at [230, 242] on app-card-role "Runner - BHA - Kitchen 6 0/3 14:00-18:00 (4h) single-neutral-actions single-neu…" at bounding box center [221, 250] width 76 height 43
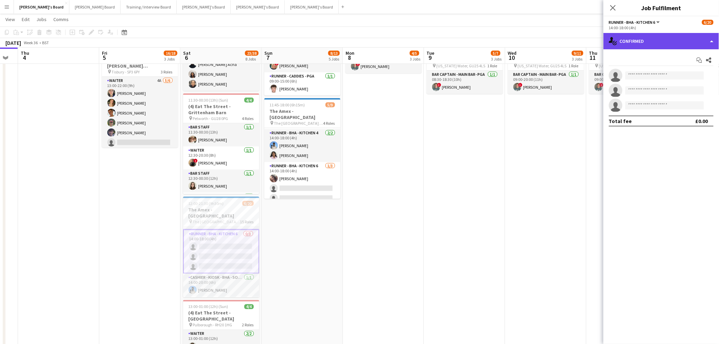
click at [650, 47] on div "single-neutral-actions-check-2 Confirmed" at bounding box center [662, 41] width 116 height 16
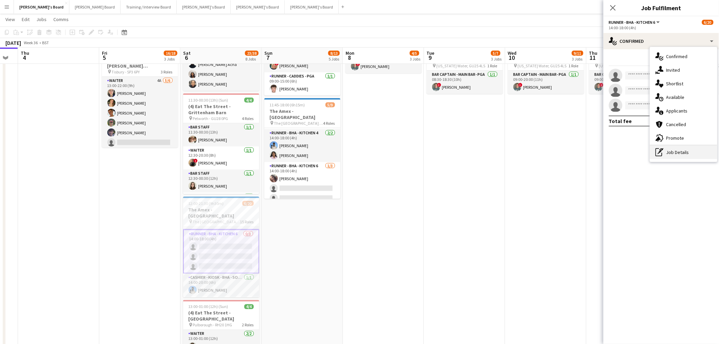
click at [667, 150] on div "pen-write Job Details" at bounding box center [683, 152] width 67 height 14
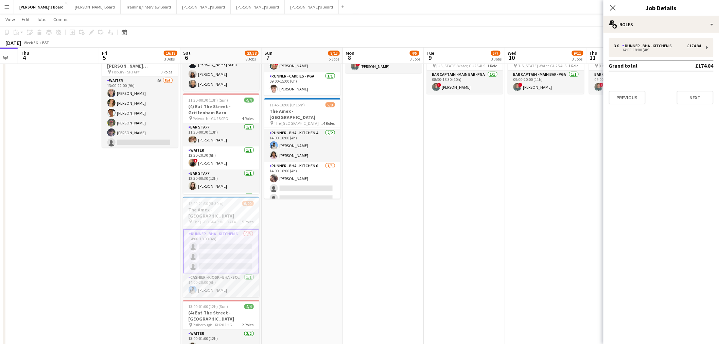
click at [260, 278] on app-date-cell "09:00-17:00 (8h) 0/1 pin Jacaranda Catering, Midhust, GU29 9AL 1 Role Warehouse…" at bounding box center [220, 166] width 81 height 697
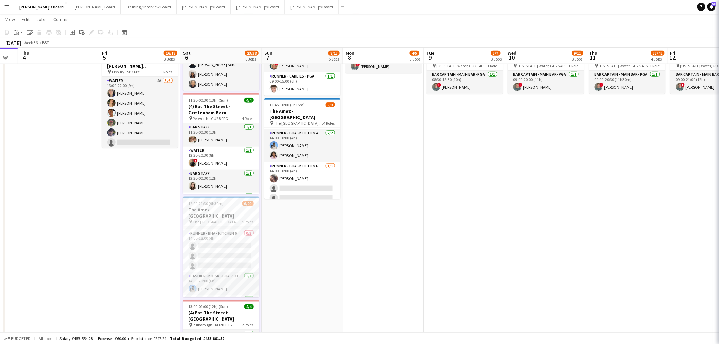
click at [232, 247] on app-card-role "Runner - BHA - Kitchen 6 0/3 14:00-18:00 (4h) single-neutral-actions single-neu…" at bounding box center [221, 250] width 76 height 43
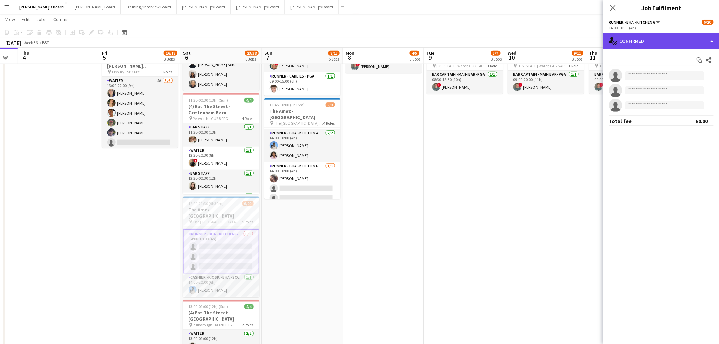
click at [649, 45] on div "single-neutral-actions-check-2 Confirmed" at bounding box center [662, 41] width 116 height 16
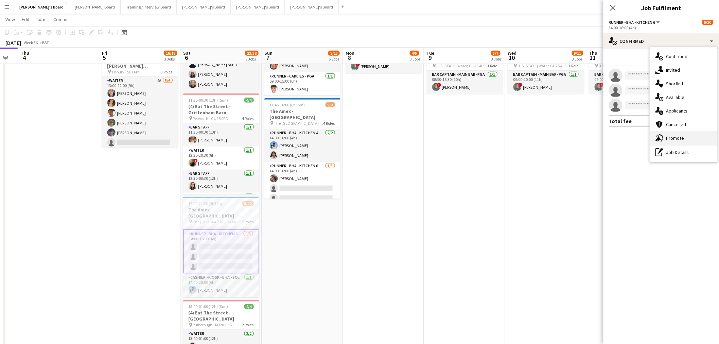
click at [678, 136] on span "Promote" at bounding box center [676, 138] width 18 height 6
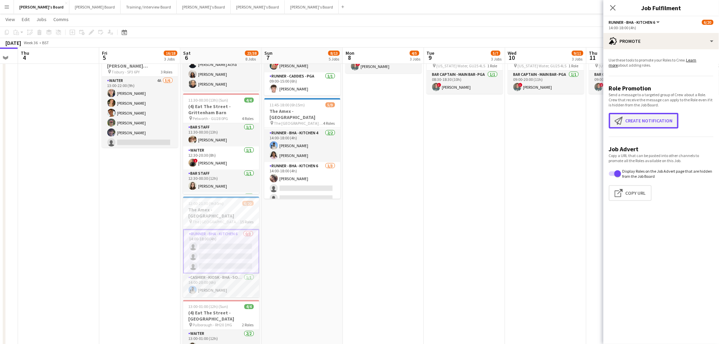
click at [635, 119] on button "Create notification Create notification" at bounding box center [644, 121] width 70 height 16
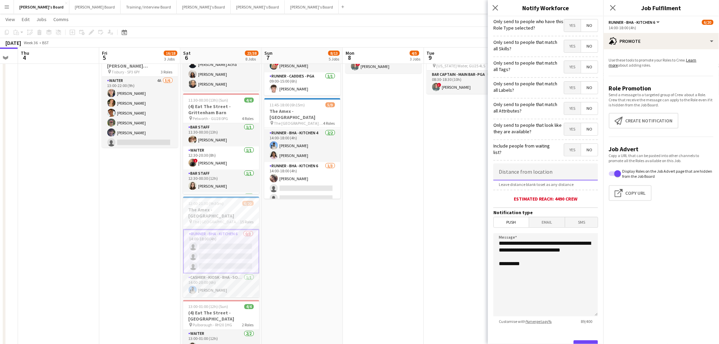
click at [536, 170] on input at bounding box center [546, 172] width 105 height 17
type input "****"
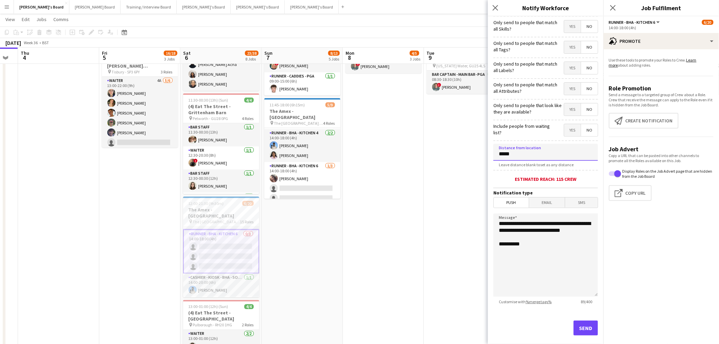
scroll to position [29, 0]
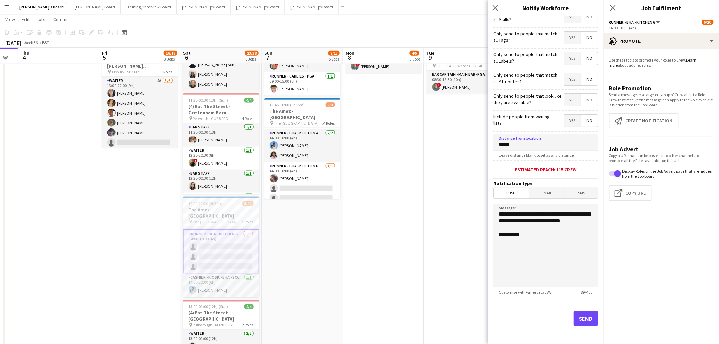
type input "*****"
click at [577, 315] on button "Send" at bounding box center [586, 318] width 24 height 15
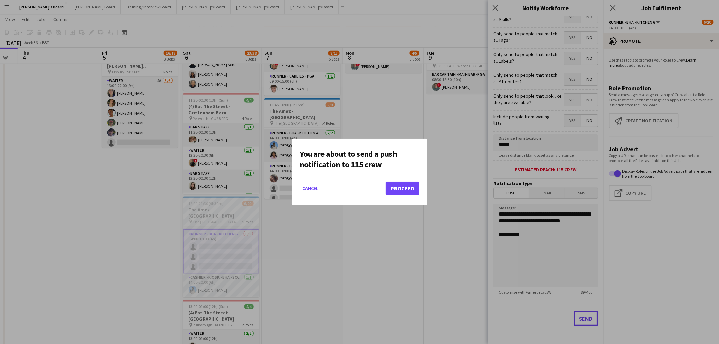
scroll to position [0, 0]
click at [398, 190] on button "Proceed" at bounding box center [403, 189] width 34 height 14
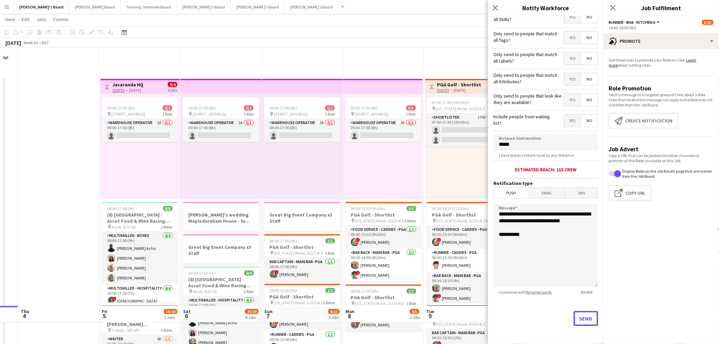
scroll to position [258, 0]
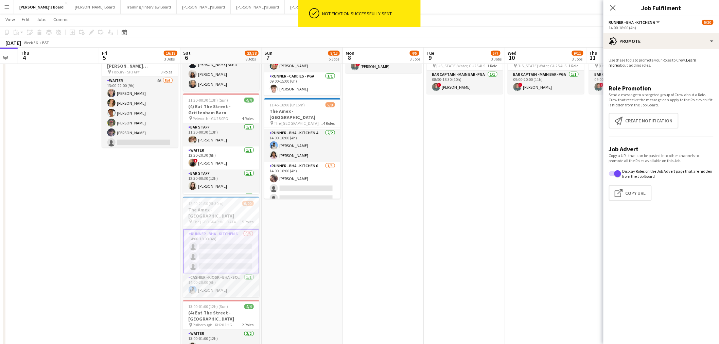
click at [291, 233] on app-date-cell "09:00-17:00 (8h) 0/1 pin Jacaranda Catering, Midhust, GU29 9AL 1 Role Warehouse…" at bounding box center [302, 166] width 81 height 697
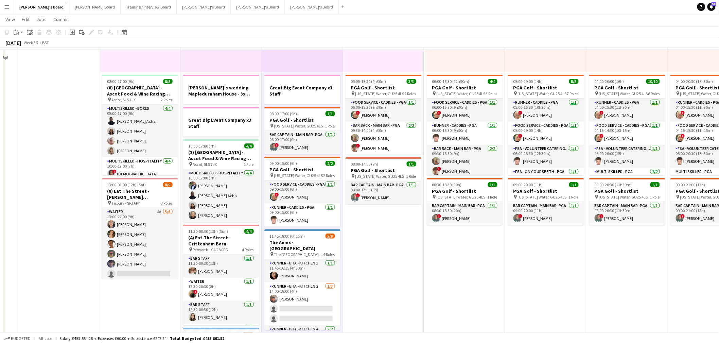
scroll to position [113, 0]
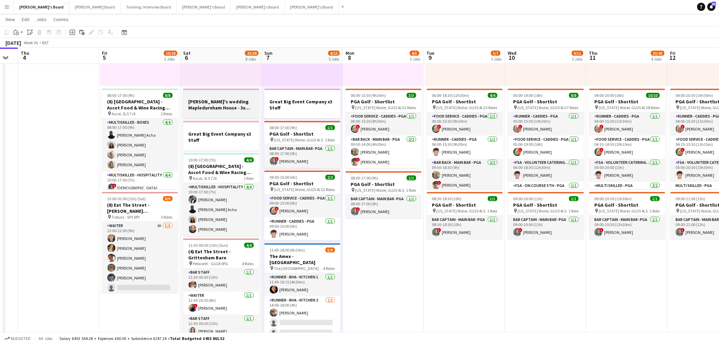
click at [222, 97] on div at bounding box center [221, 95] width 76 height 5
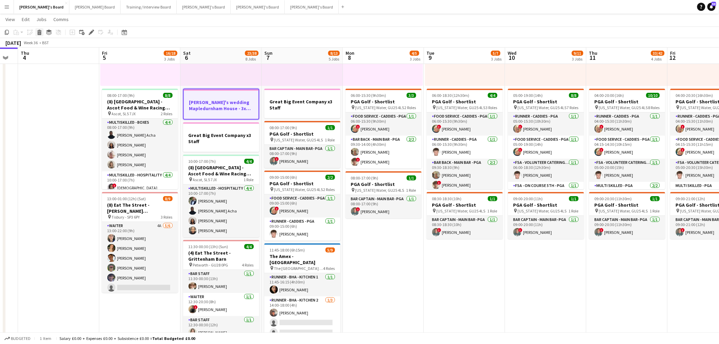
click at [39, 32] on icon at bounding box center [40, 33] width 4 height 3
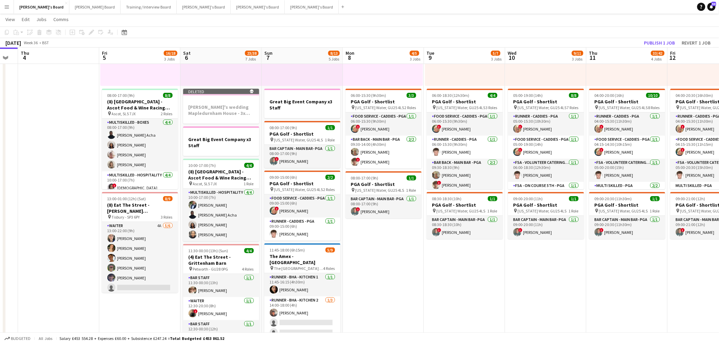
click at [665, 36] on app-toolbar "Copy Paste Paste Ctrl+V Paste with crew Ctrl+Shift+V Paste linked Job [GEOGRAPH…" at bounding box center [359, 33] width 719 height 12
click at [662, 38] on button "Publish 1 job" at bounding box center [660, 42] width 36 height 9
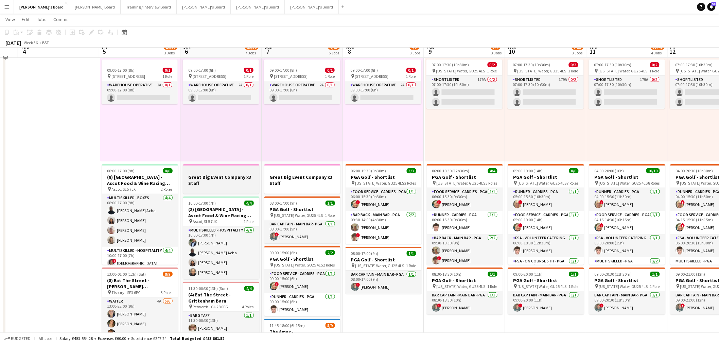
scroll to position [0, 0]
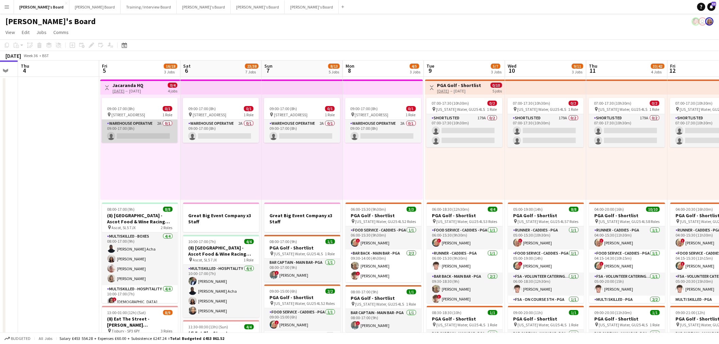
click at [154, 123] on app-card-role "Warehouse Operative 2A 0/1 09:00-17:00 (8h) single-neutral-actions" at bounding box center [140, 131] width 76 height 23
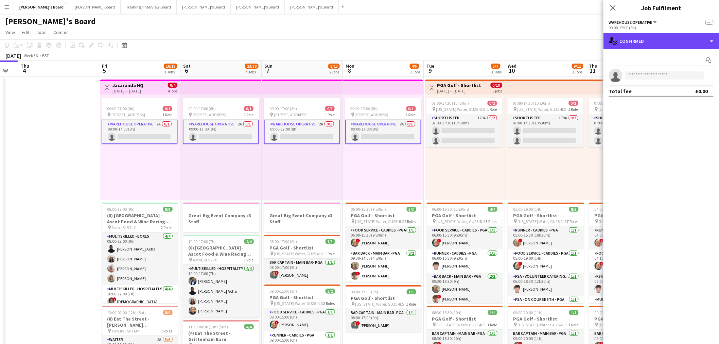
click at [658, 43] on div "single-neutral-actions-check-2 Confirmed" at bounding box center [662, 41] width 116 height 16
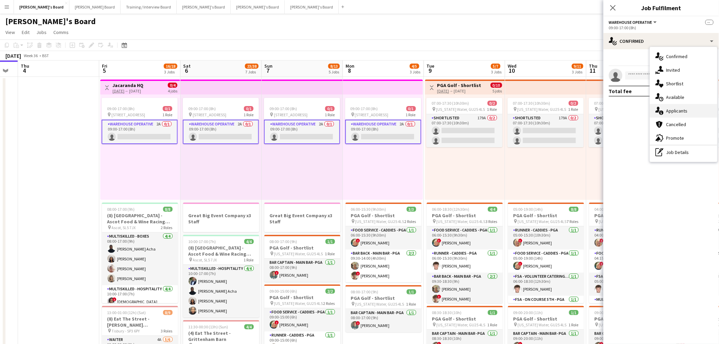
click at [683, 113] on span "Applicants" at bounding box center [677, 111] width 21 height 6
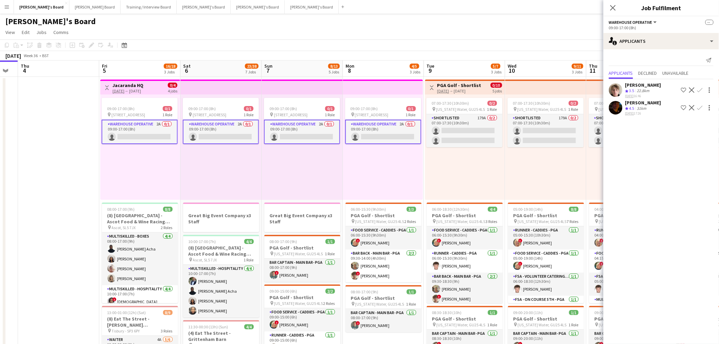
click at [650, 103] on div "[PERSON_NAME]" at bounding box center [643, 103] width 36 height 6
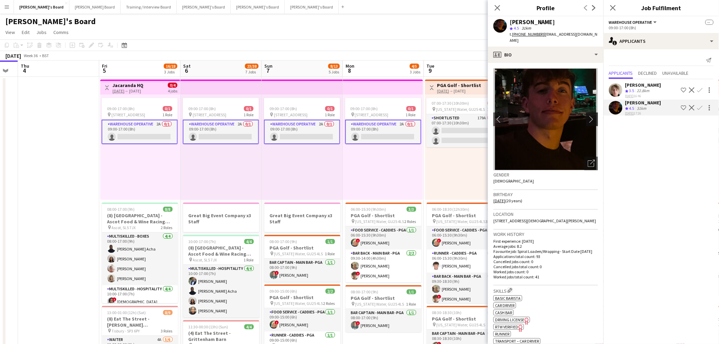
click at [588, 116] on app-icon "chevron-right" at bounding box center [593, 119] width 11 height 7
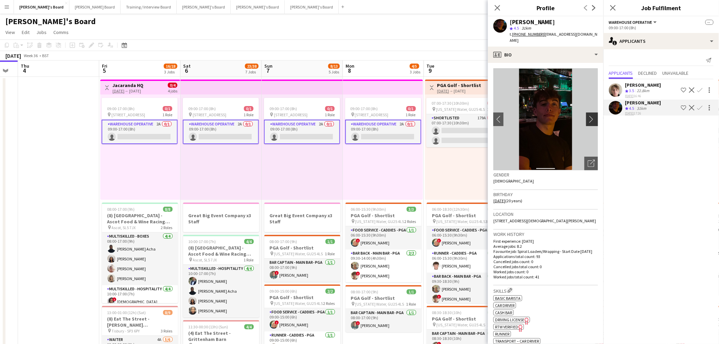
click at [588, 116] on app-icon "chevron-right" at bounding box center [593, 119] width 11 height 7
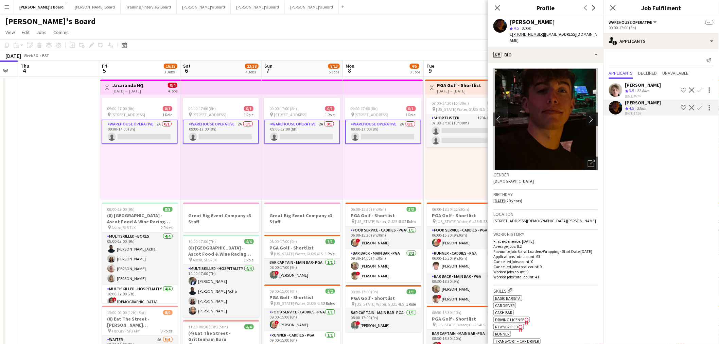
click at [588, 116] on app-icon "chevron-right" at bounding box center [593, 119] width 11 height 7
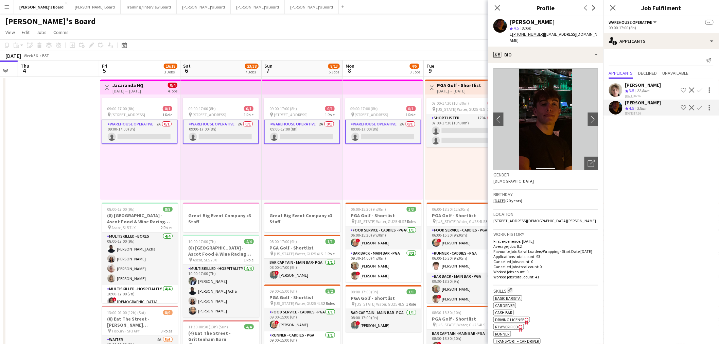
click at [582, 115] on img at bounding box center [546, 119] width 105 height 102
click at [590, 116] on app-icon "chevron-right" at bounding box center [593, 119] width 11 height 7
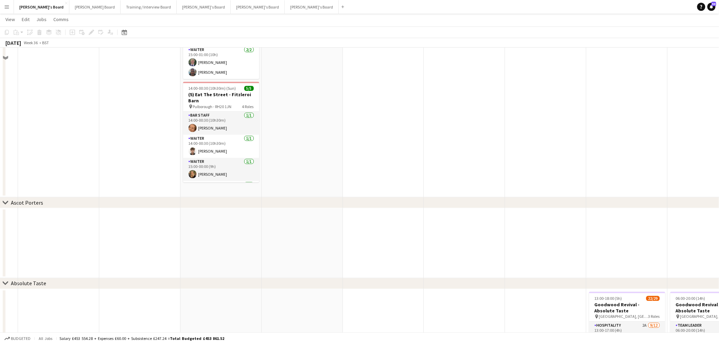
scroll to position [566, 0]
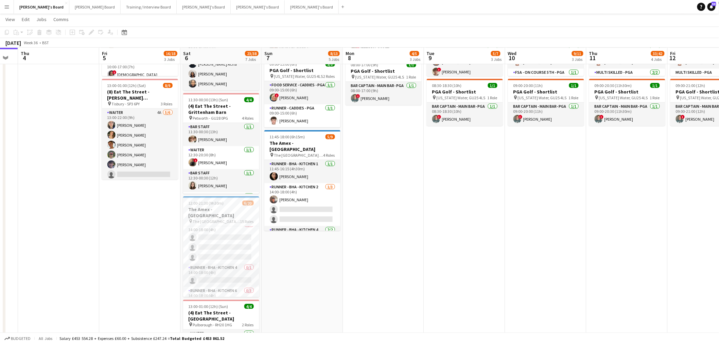
scroll to position [0, 0]
